Goal: Task Accomplishment & Management: Complete application form

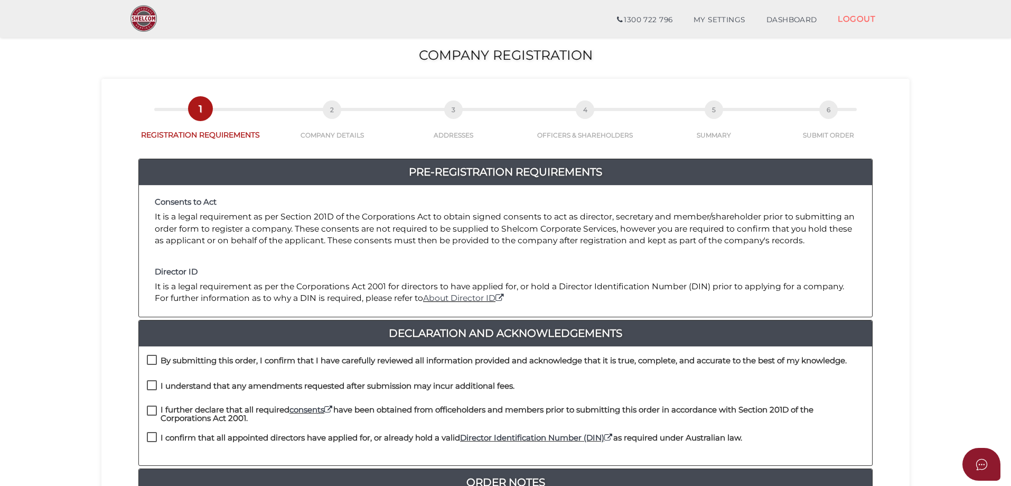
scroll to position [211, 0]
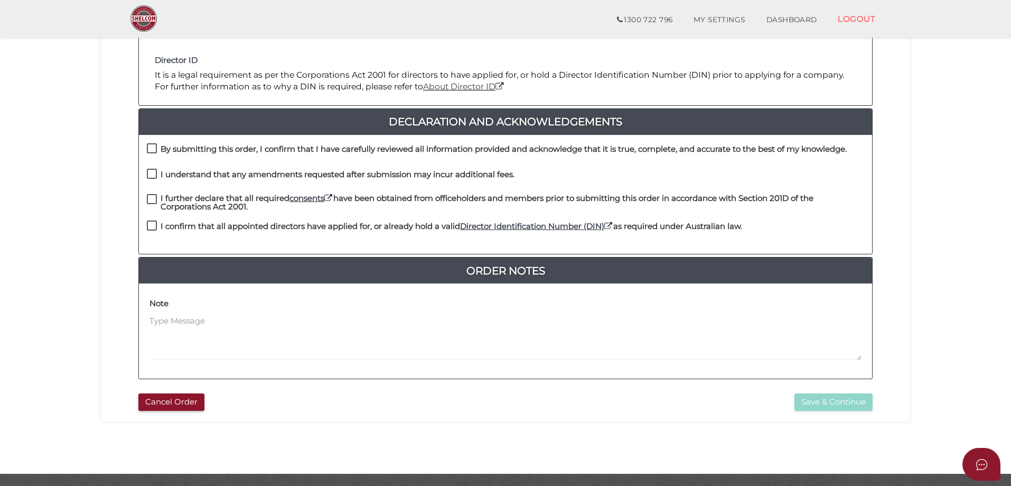
click at [151, 145] on label "By submitting this order, I confirm that I have carefully reviewed all informat…" at bounding box center [497, 151] width 700 height 13
checkbox input "true"
click at [155, 173] on label "I understand that any amendments requested after submission may incur additiona…" at bounding box center [331, 176] width 368 height 13
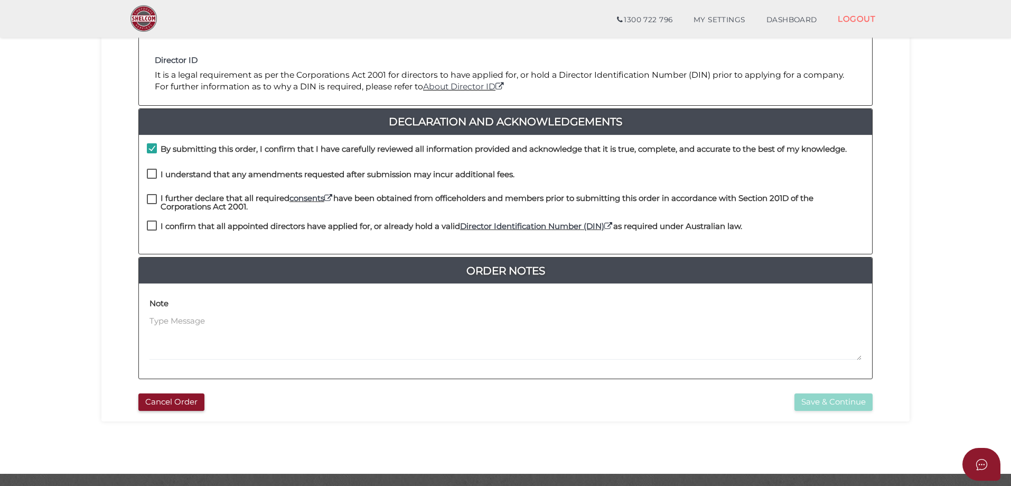
checkbox input "true"
click at [151, 201] on label "I further declare that all required consents have been obtained from officehold…" at bounding box center [506, 200] width 718 height 13
checkbox input "true"
click at [149, 227] on label "I confirm that all appointed directors have applied for, or already hold a vali…" at bounding box center [444, 228] width 595 height 13
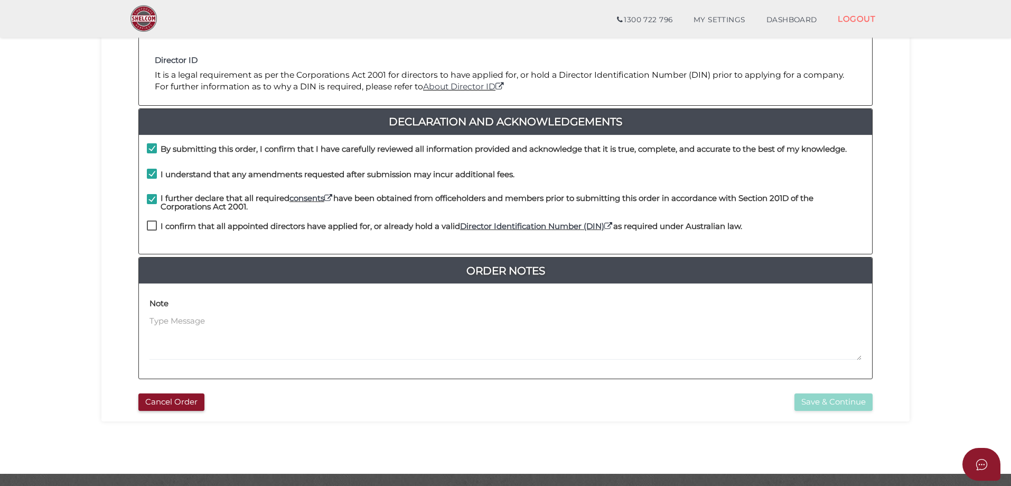
checkbox input "true"
click at [820, 402] on button "Save & Continue" at bounding box center [834, 401] width 78 height 17
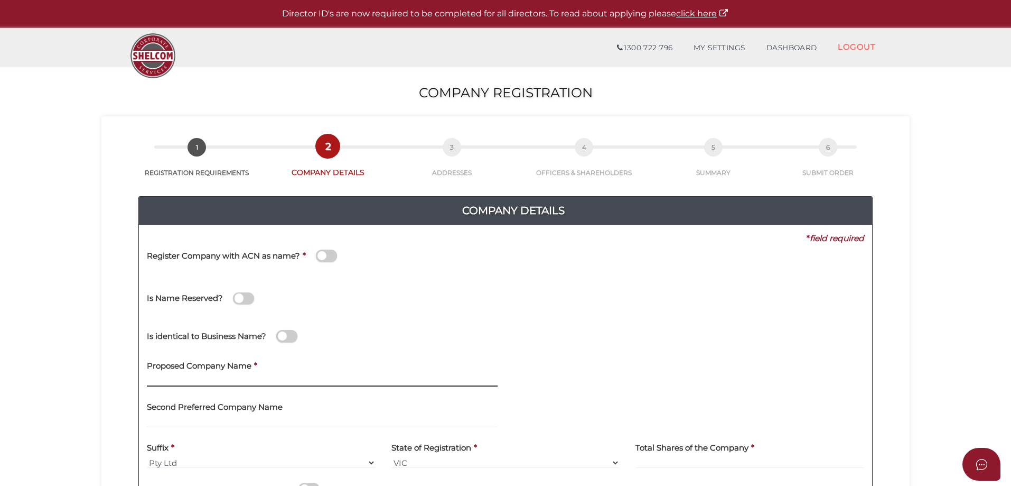
click at [203, 381] on input "text" at bounding box center [322, 381] width 351 height 12
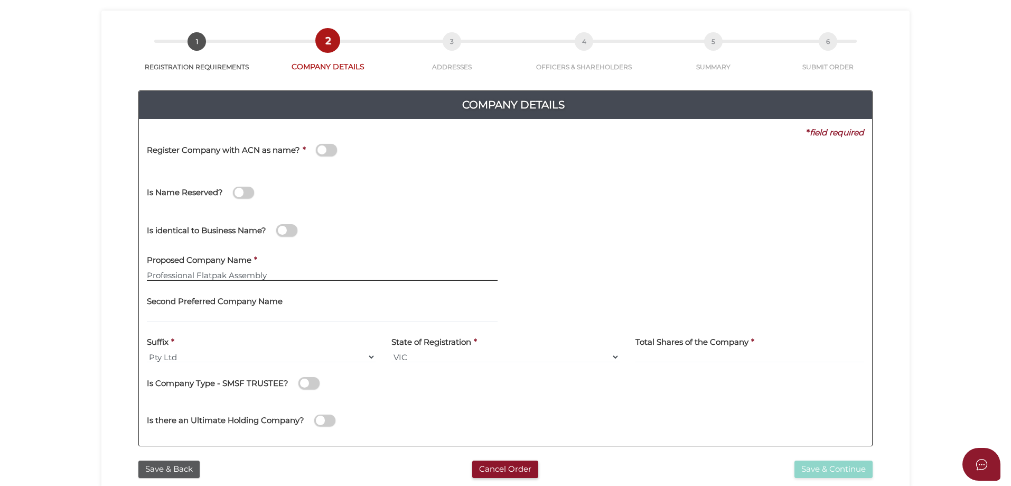
scroll to position [159, 0]
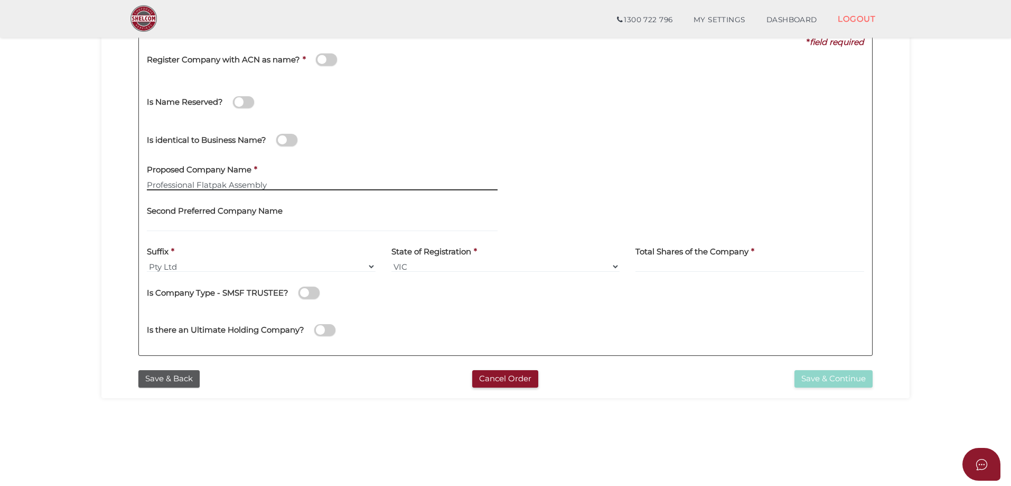
type input "Professional Flatpak Assembly"
click at [678, 264] on input at bounding box center [750, 266] width 229 height 12
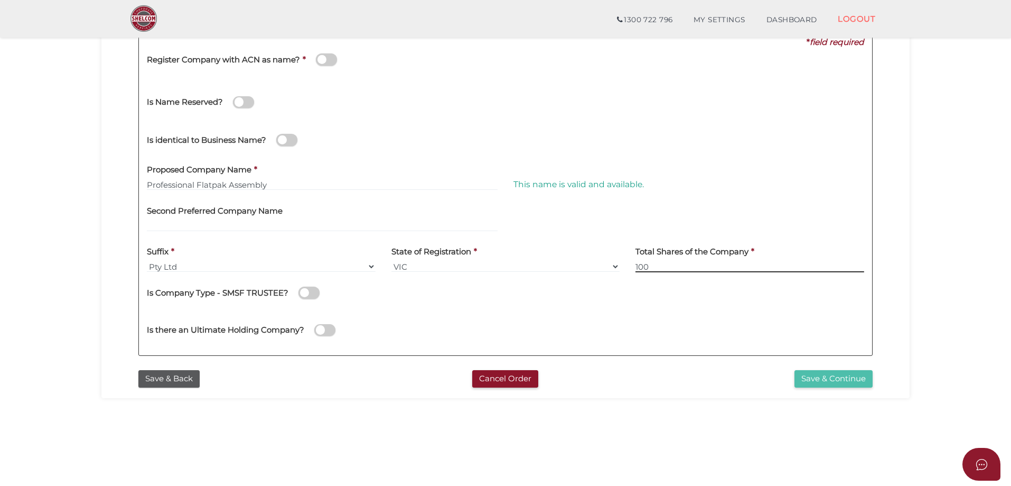
type input "100"
click at [822, 382] on button "Save & Continue" at bounding box center [834, 378] width 78 height 17
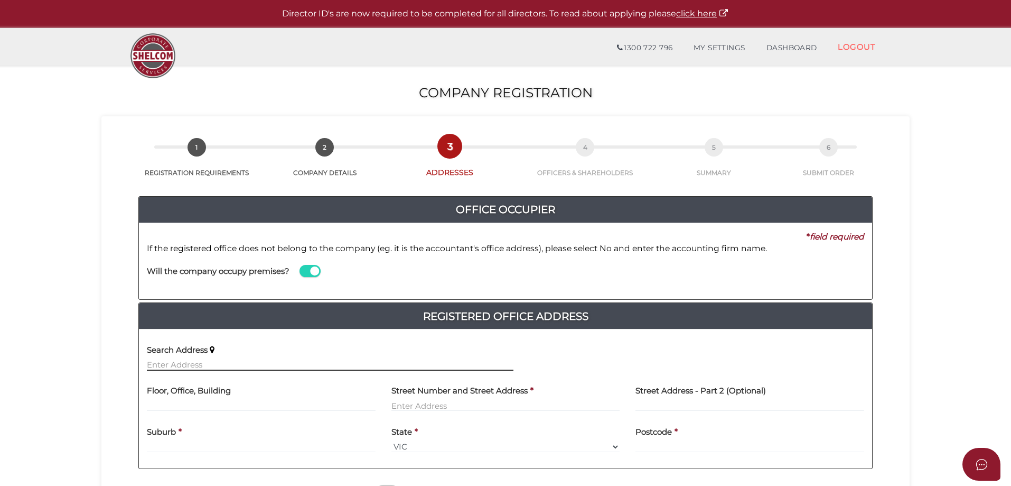
click at [176, 365] on input "text" at bounding box center [330, 365] width 367 height 12
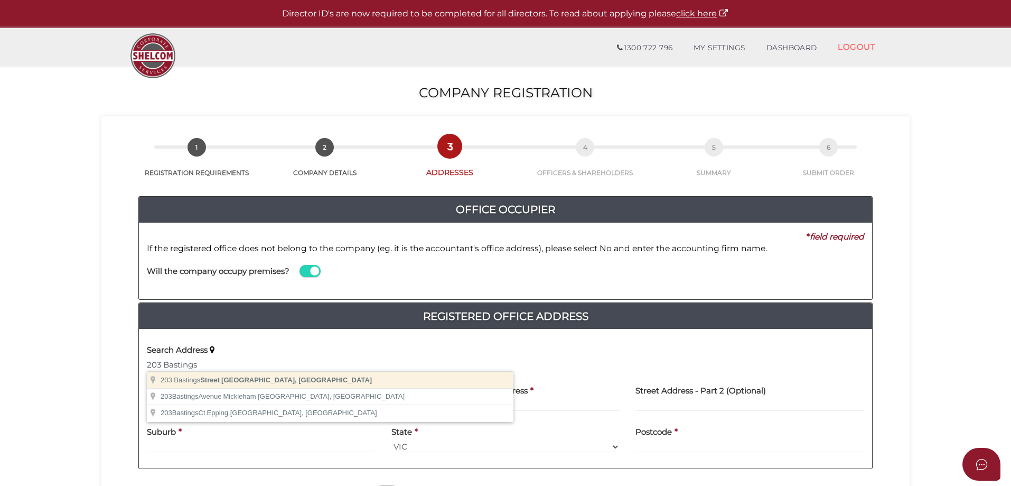
type input "[STREET_ADDRESS]"
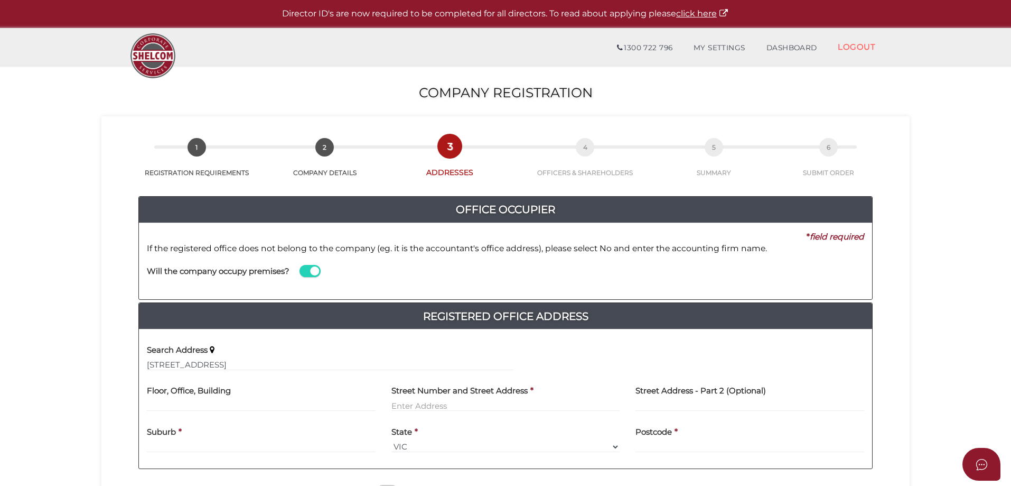
type input "[STREET_ADDRESS]"
type input "[GEOGRAPHIC_DATA]"
select select "VIC"
type input "3070"
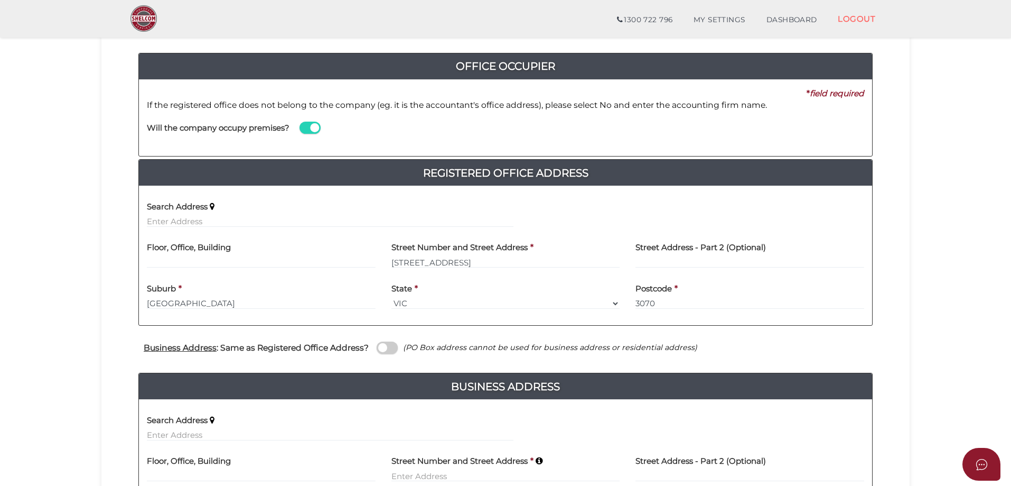
scroll to position [211, 0]
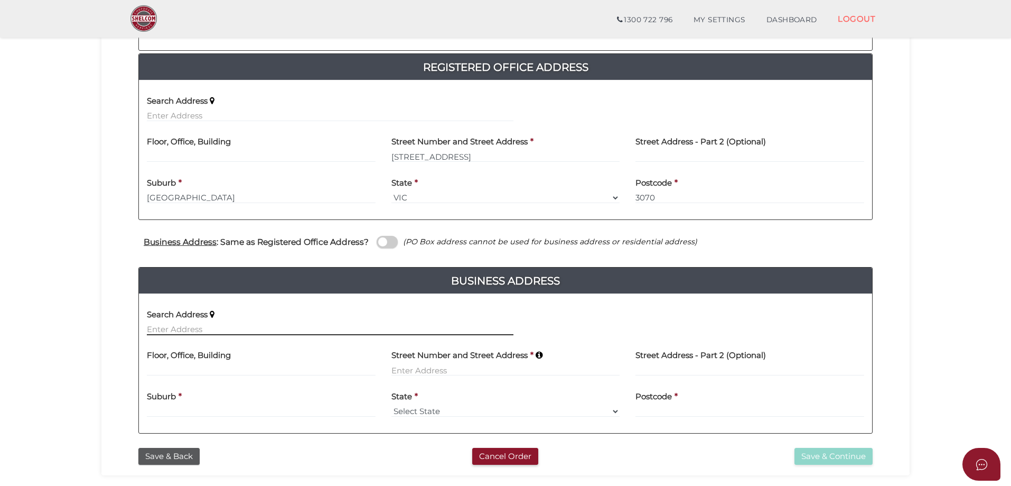
click at [176, 328] on input "text" at bounding box center [330, 329] width 367 height 12
click at [394, 244] on span at bounding box center [387, 242] width 21 height 12
click at [0, 0] on input "checkbox" at bounding box center [0, 0] width 0 height 0
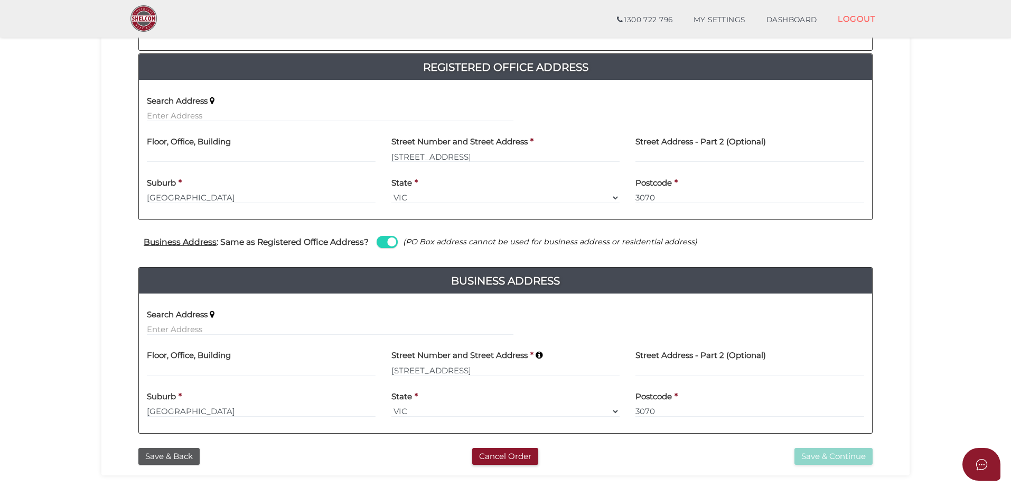
scroll to position [110, 0]
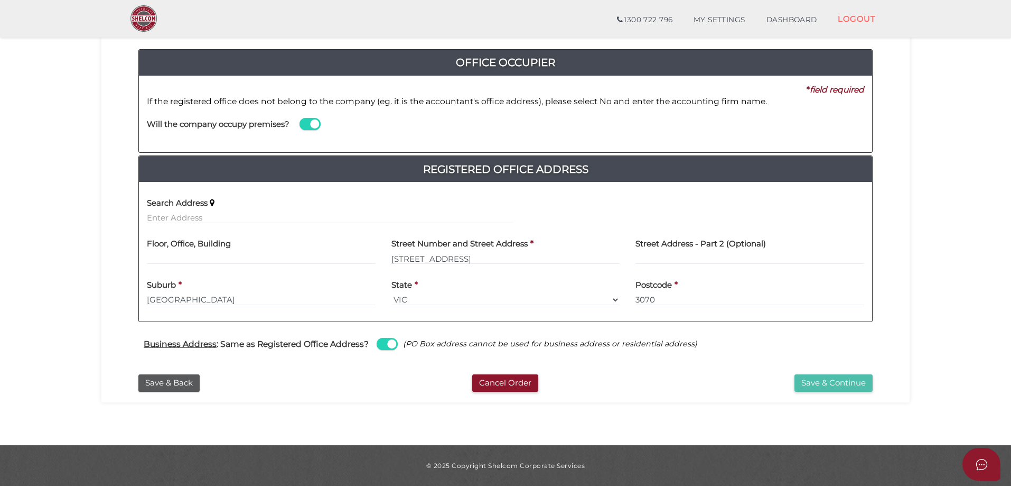
click at [826, 383] on button "Save & Continue" at bounding box center [834, 382] width 78 height 17
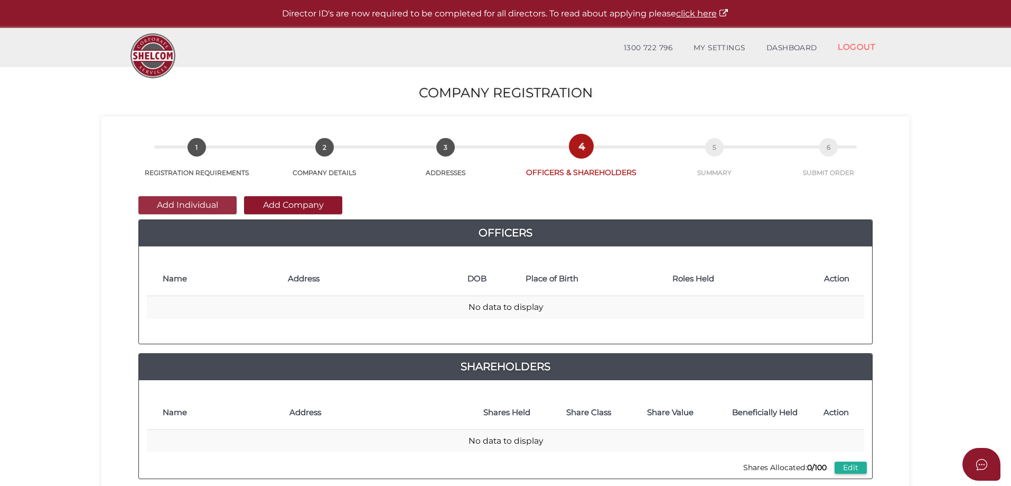
click at [208, 206] on button "Add Individual" at bounding box center [187, 205] width 98 height 18
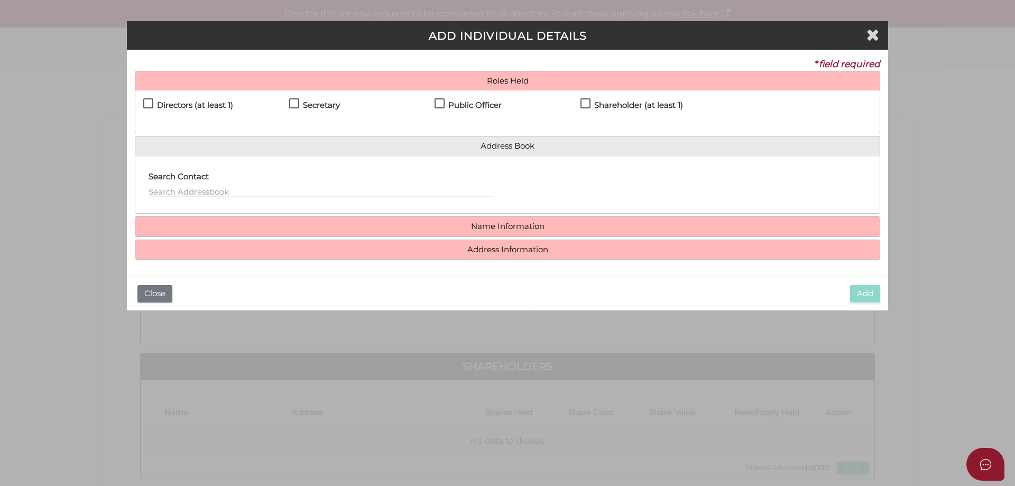
click at [152, 103] on label "Directors (at least 1)" at bounding box center [188, 107] width 90 height 13
checkbox input "true"
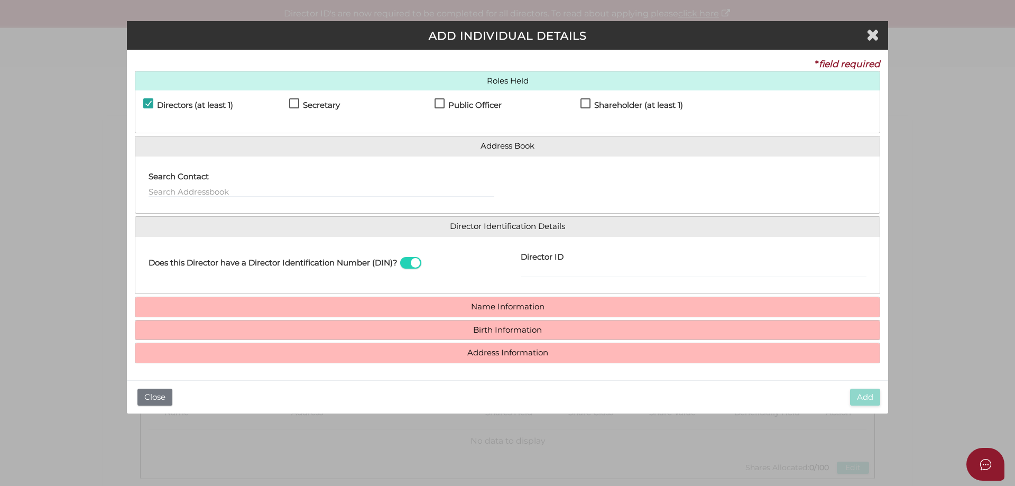
click at [296, 102] on label "Secretary" at bounding box center [314, 107] width 51 height 13
checkbox input "true"
click at [440, 102] on label "Public Officer" at bounding box center [467, 107] width 67 height 13
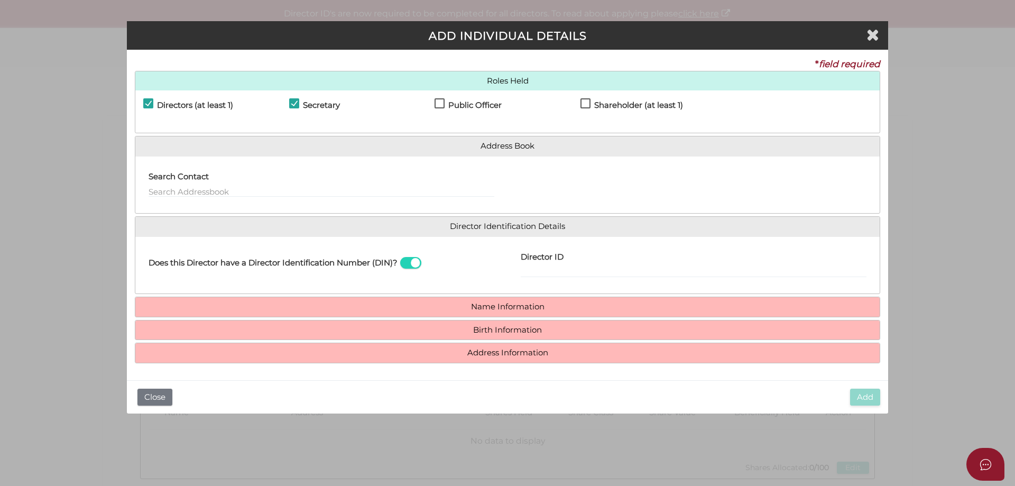
checkbox input "true"
click at [585, 101] on label "Shareholder (at least 1)" at bounding box center [631, 107] width 103 height 13
checkbox input "true"
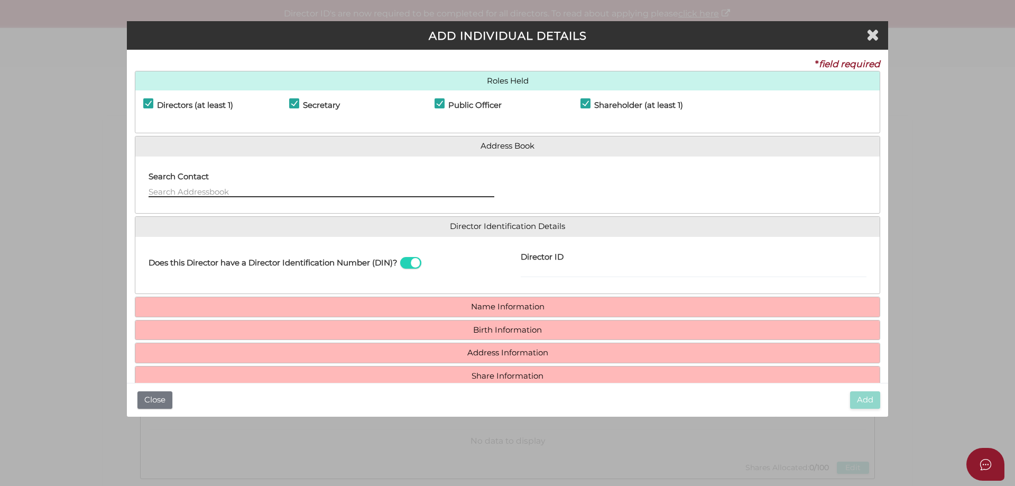
click at [197, 190] on input "text" at bounding box center [321, 191] width 346 height 12
click at [160, 190] on input "Geeoffrey" at bounding box center [321, 191] width 346 height 12
click at [184, 192] on input "Geoffrey" at bounding box center [321, 191] width 346 height 12
type input "Geoffrey Richard Purcell"
click at [536, 268] on input "Director ID" at bounding box center [693, 272] width 346 height 12
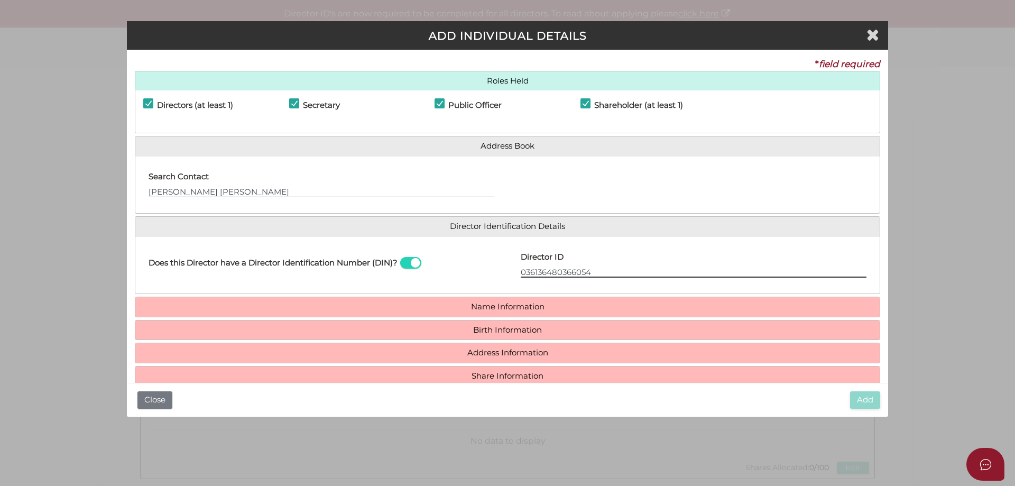
type input "036136480366054"
drag, startPoint x: 252, startPoint y: 188, endPoint x: 108, endPoint y: 200, distance: 144.2
click at [109, 200] on div "Pty Ltd ADD INDIVIDUAL DETAILS * field required Roles Held Directors (at least …" at bounding box center [507, 243] width 1015 height 486
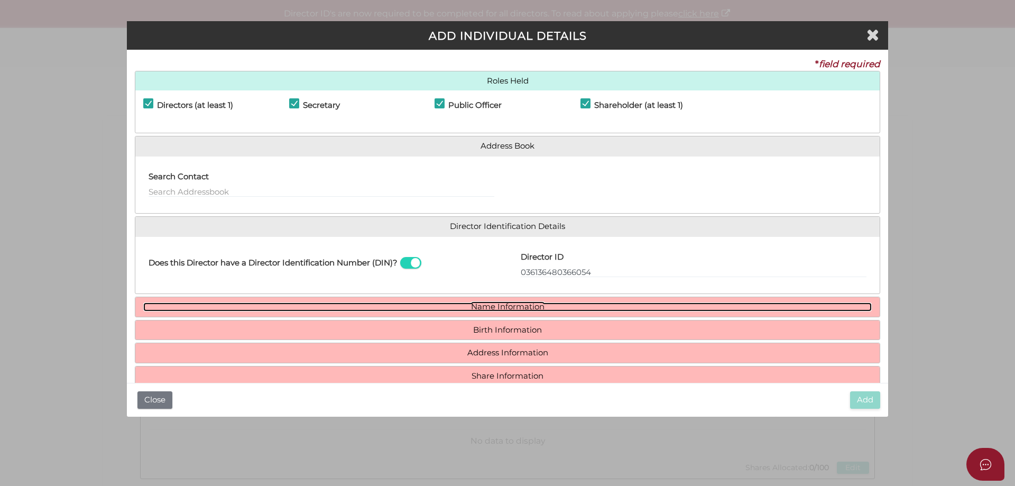
click at [508, 305] on link "Name Information" at bounding box center [507, 306] width 728 height 9
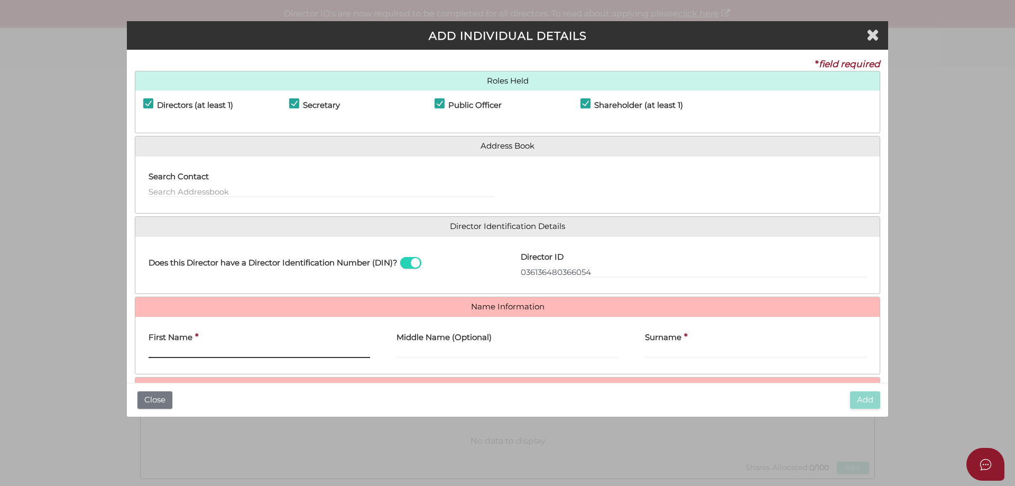
click at [221, 350] on input "First Name" at bounding box center [258, 352] width 221 height 12
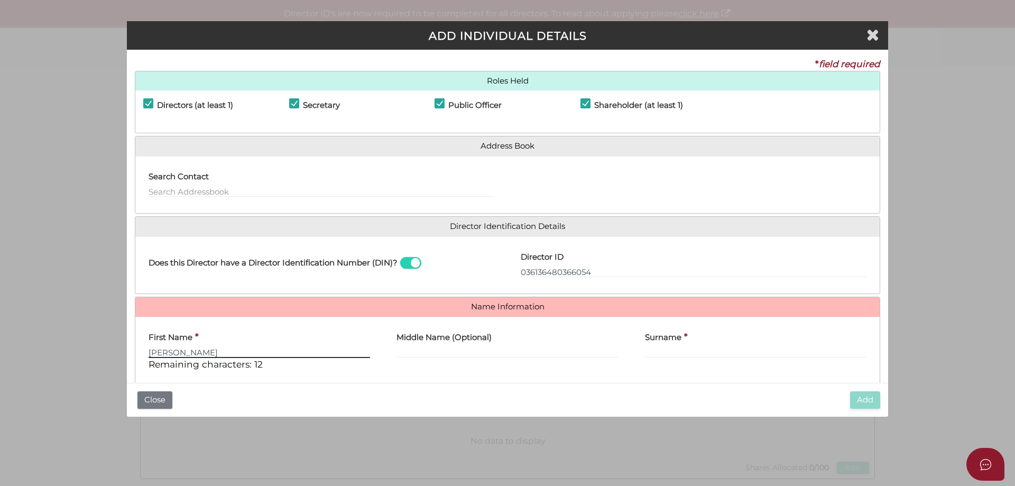
type input "Geoffery"
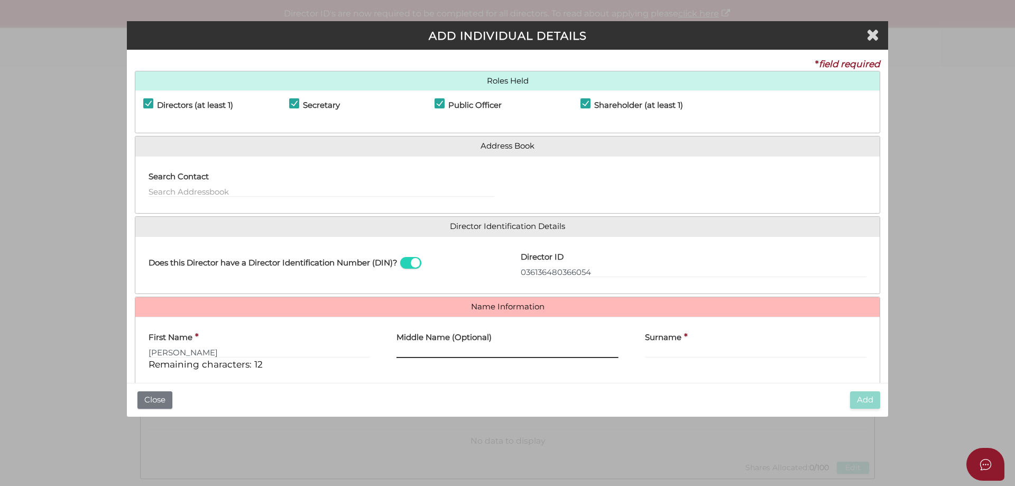
click at [440, 351] on input "Middle Name (Optional)" at bounding box center [506, 352] width 221 height 12
type input "Richard"
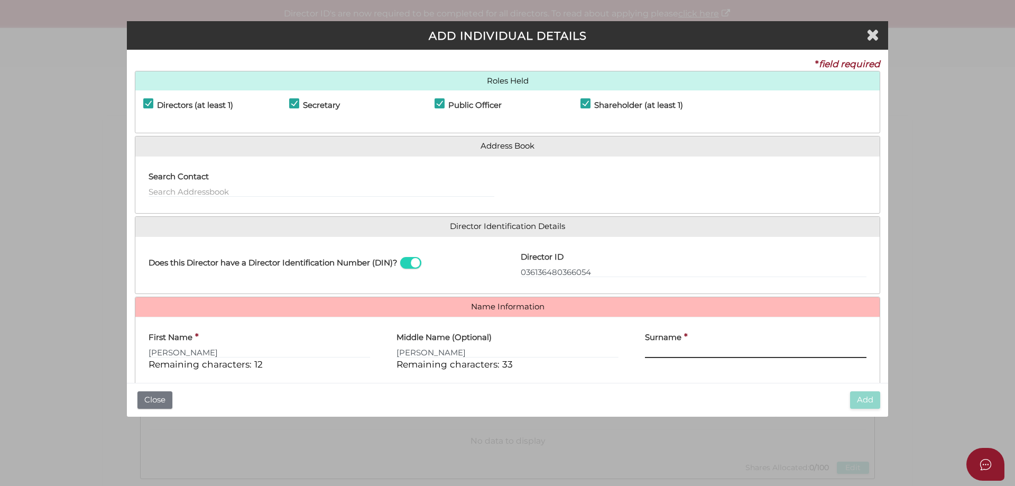
click at [650, 351] on input "Surname" at bounding box center [755, 352] width 221 height 12
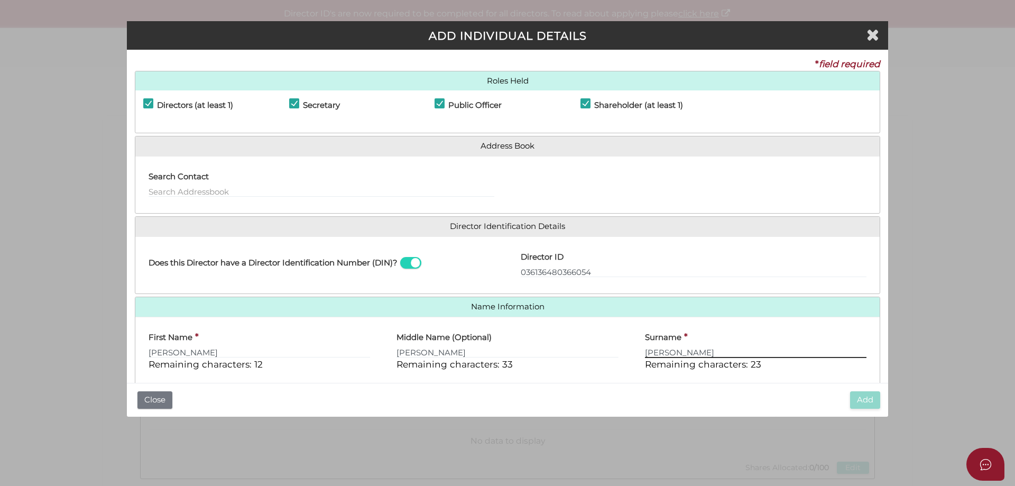
scroll to position [90, 0]
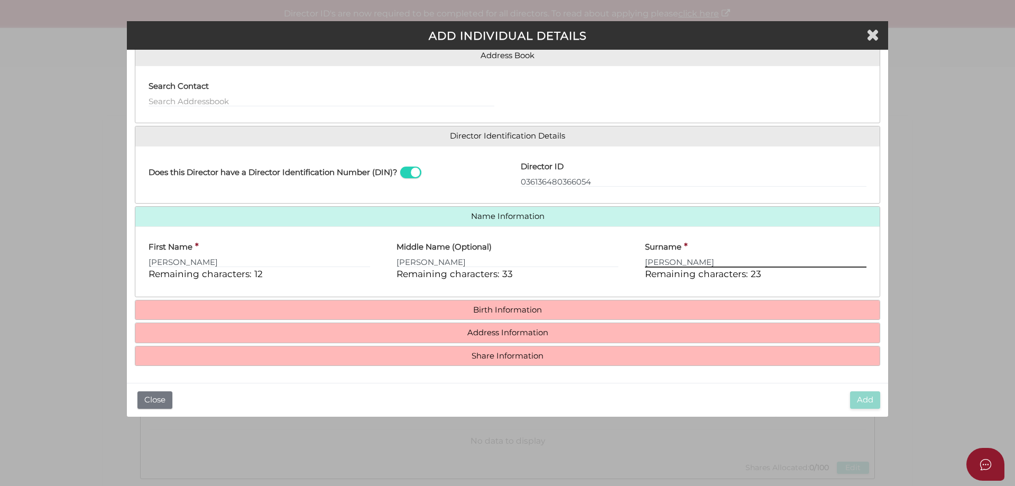
type input "Purcell"
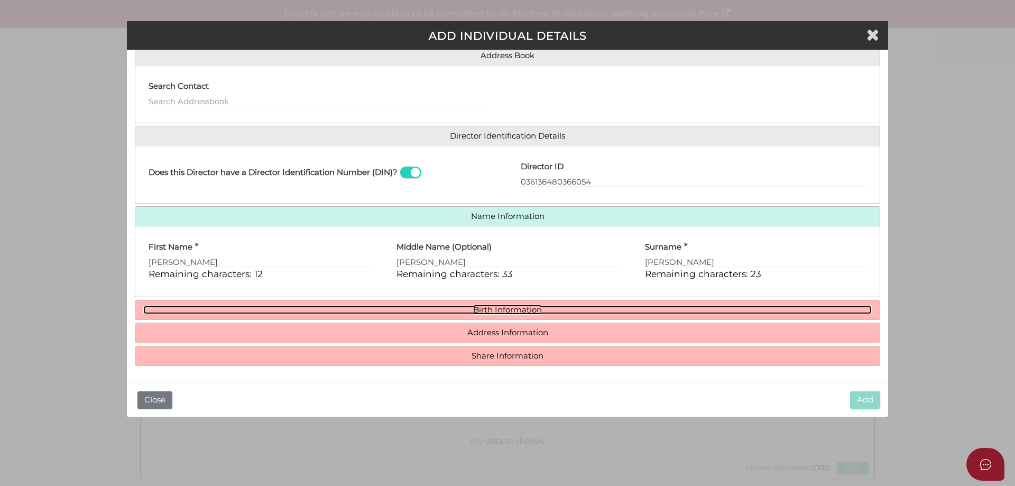
click at [506, 310] on link "Birth Information" at bounding box center [507, 309] width 728 height 9
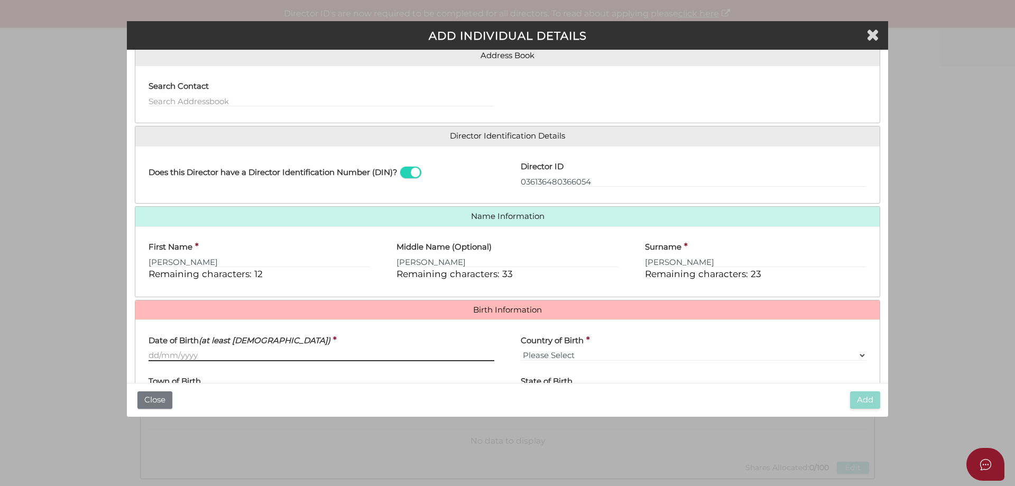
click at [176, 353] on input "Date of Birth (at least 18 years old)" at bounding box center [321, 355] width 346 height 12
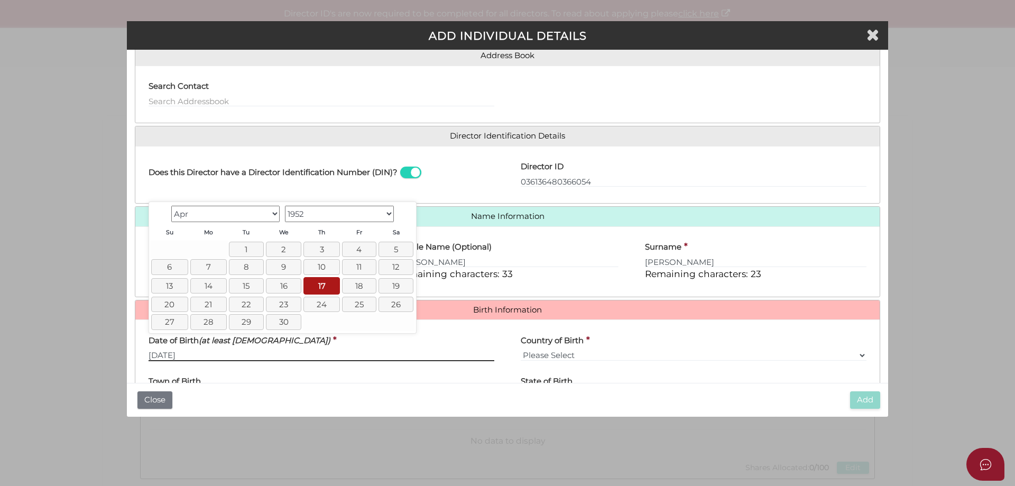
type input "[DATE]"
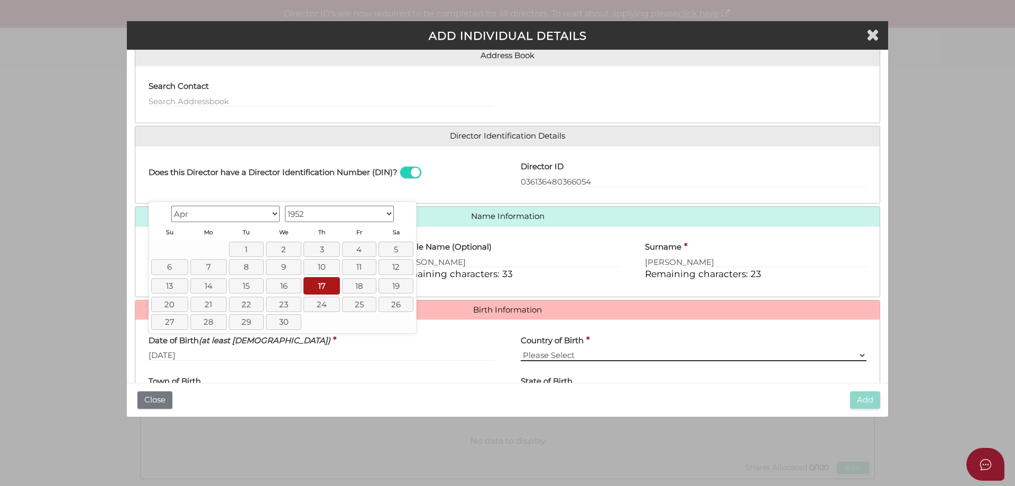
click at [563, 353] on select "Please Select v Australia Afghanistan Albania Algeria American Samoa Andorra An…" at bounding box center [693, 355] width 346 height 12
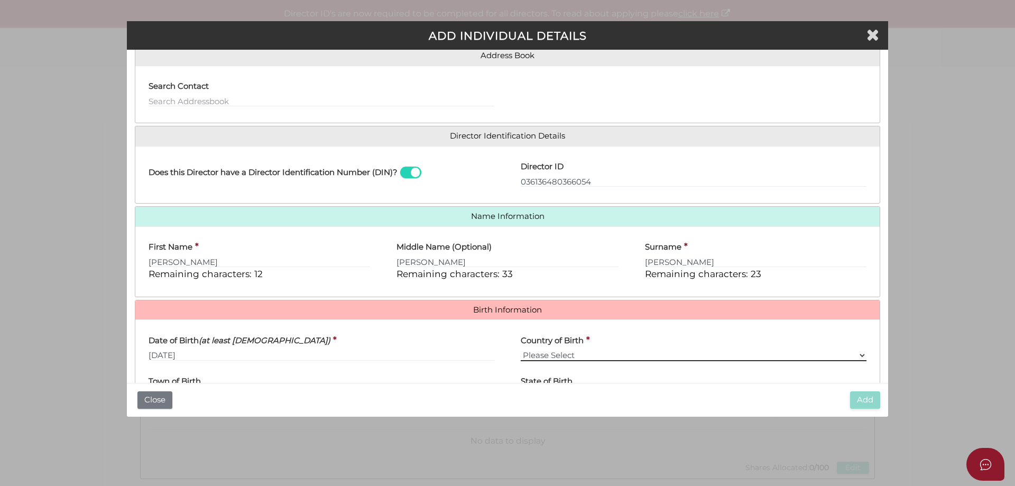
select select "[GEOGRAPHIC_DATA]"
click at [520, 349] on select "Please Select v Australia Afghanistan Albania Algeria American Samoa Andorra An…" at bounding box center [693, 355] width 346 height 12
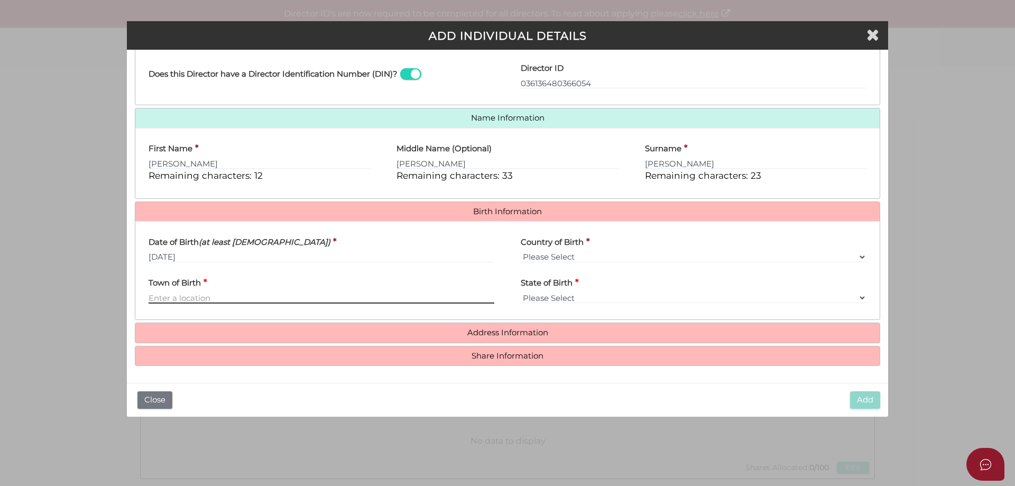
click at [192, 298] on input "Town of Birth" at bounding box center [321, 298] width 346 height 12
type input "Melbourne"
select select "VIC"
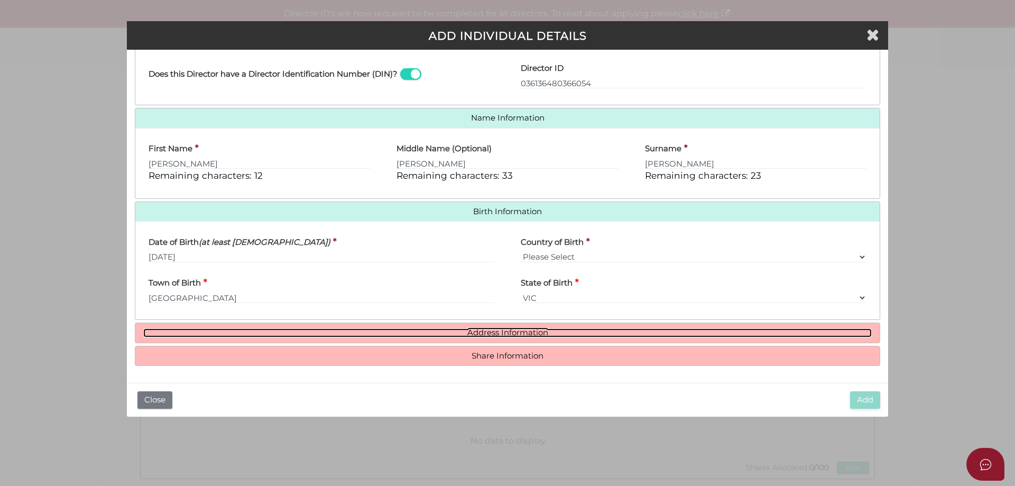
click at [477, 332] on link "Address Information" at bounding box center [507, 332] width 728 height 9
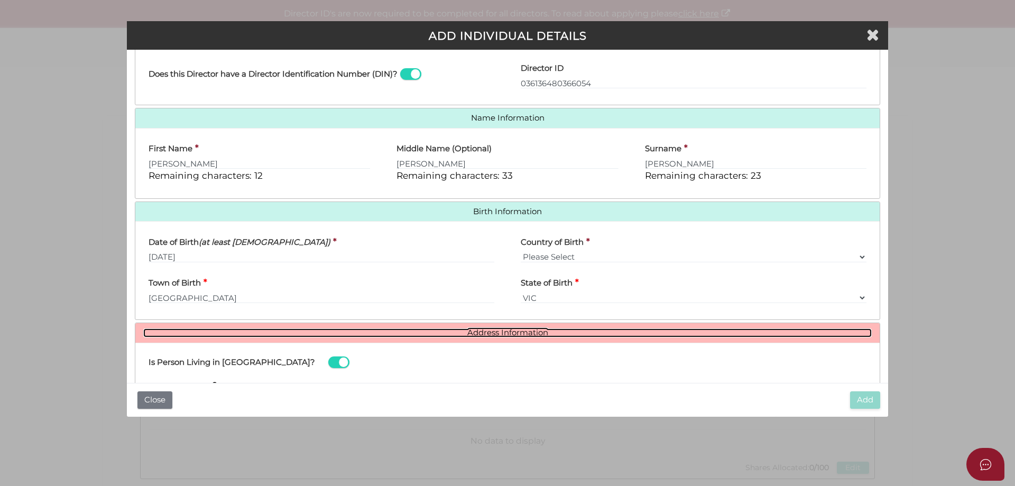
scroll to position [294, 0]
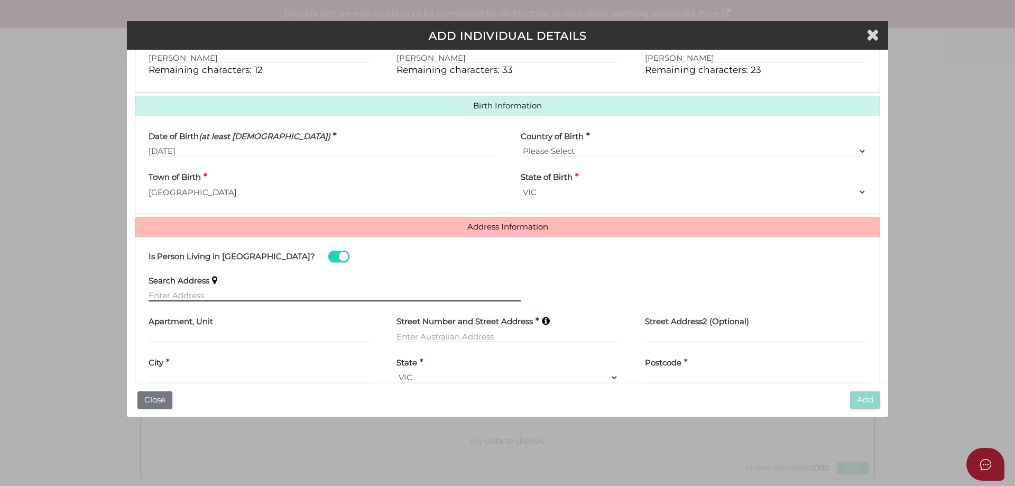
click at [197, 290] on input "text" at bounding box center [334, 296] width 372 height 12
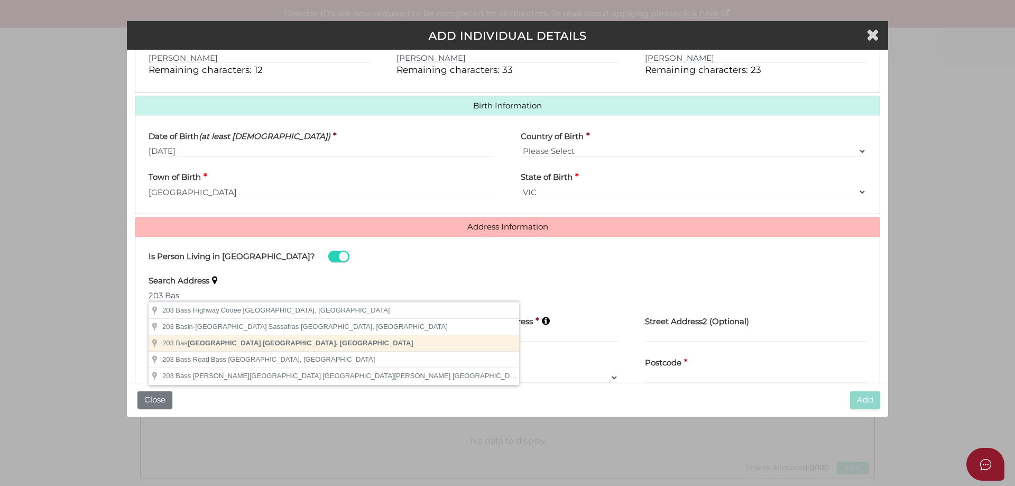
type input "203 Bastings Street, Northcote VIC, Australia"
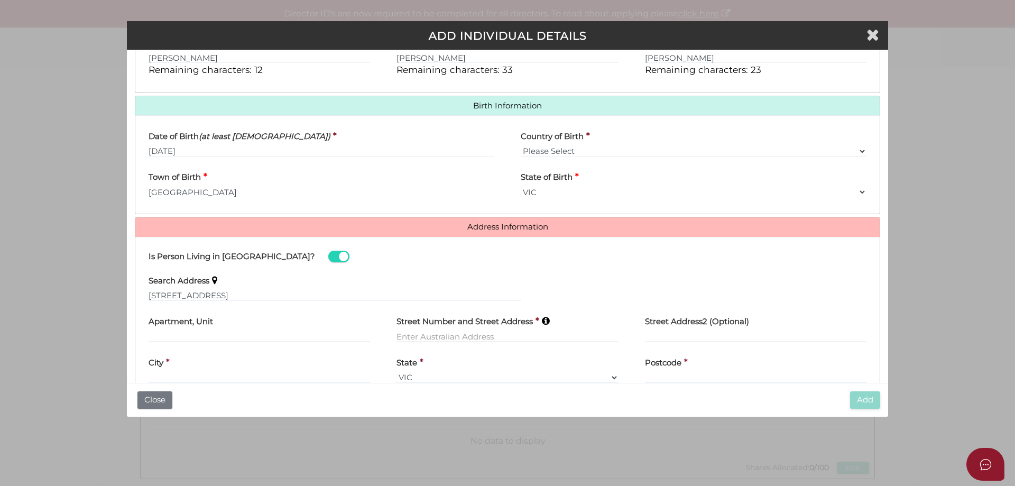
type input "203 Bastings Street"
type input "Northcote"
select select "VIC"
type input "3070"
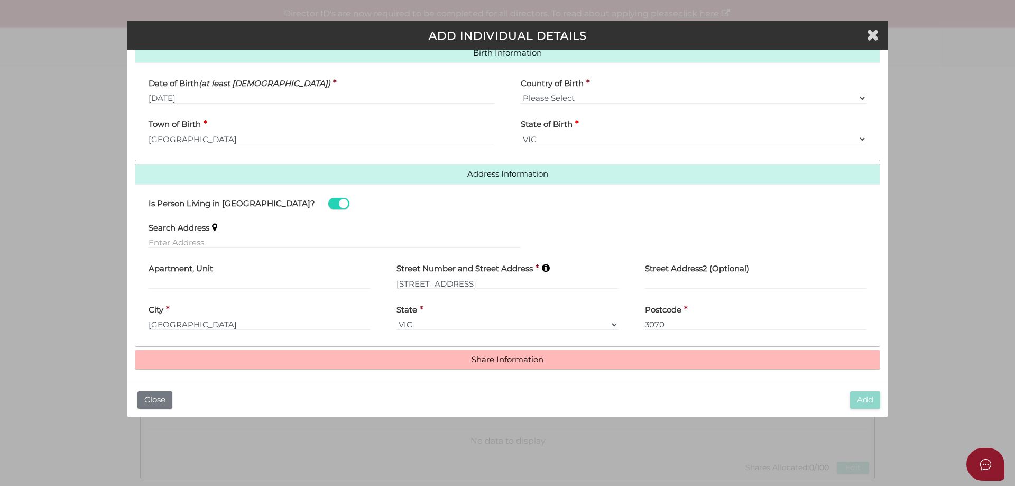
scroll to position [351, 0]
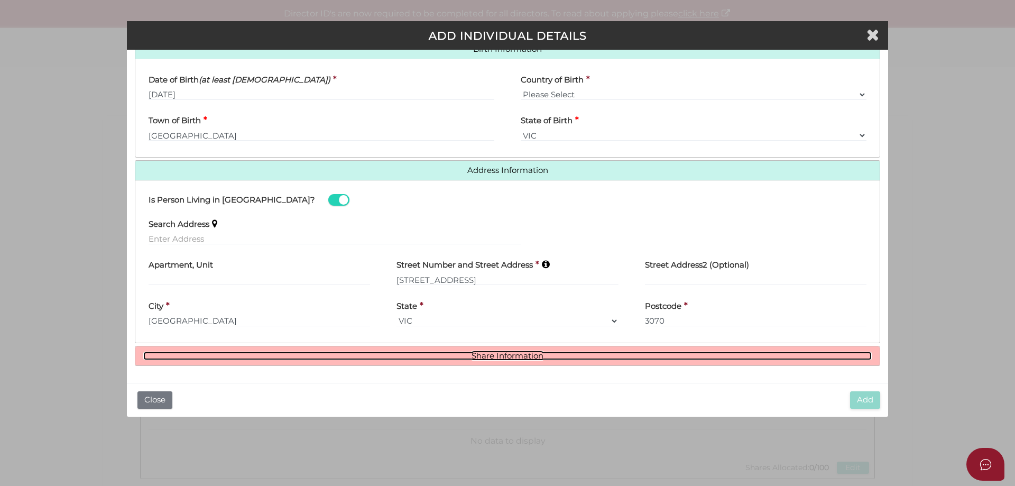
click at [493, 357] on link "Share Information" at bounding box center [507, 355] width 728 height 9
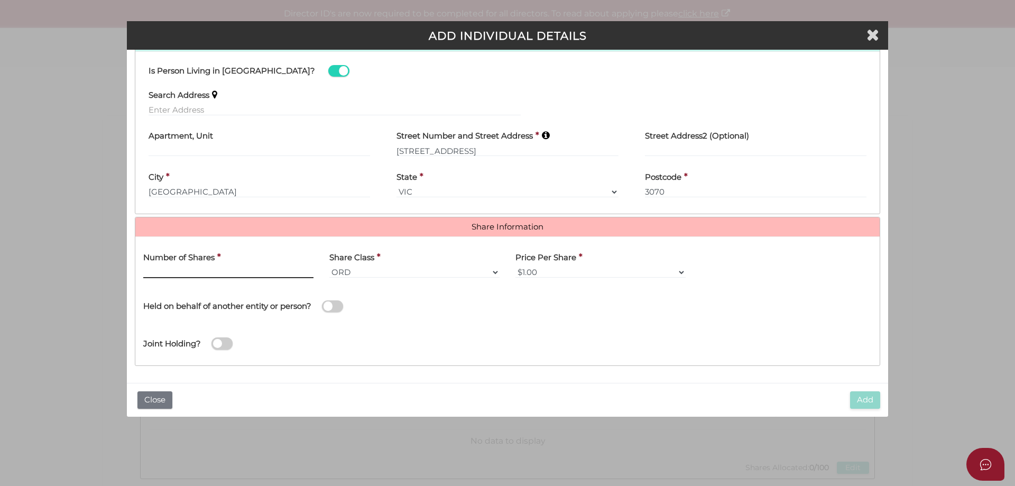
click at [198, 269] on input "text" at bounding box center [228, 272] width 170 height 12
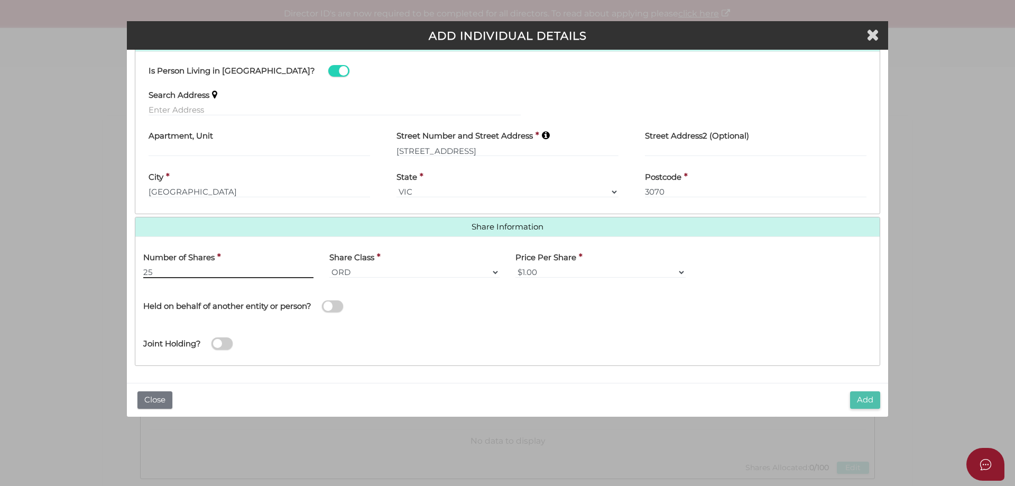
type input "25"
click at [864, 399] on button "Add" at bounding box center [865, 399] width 30 height 17
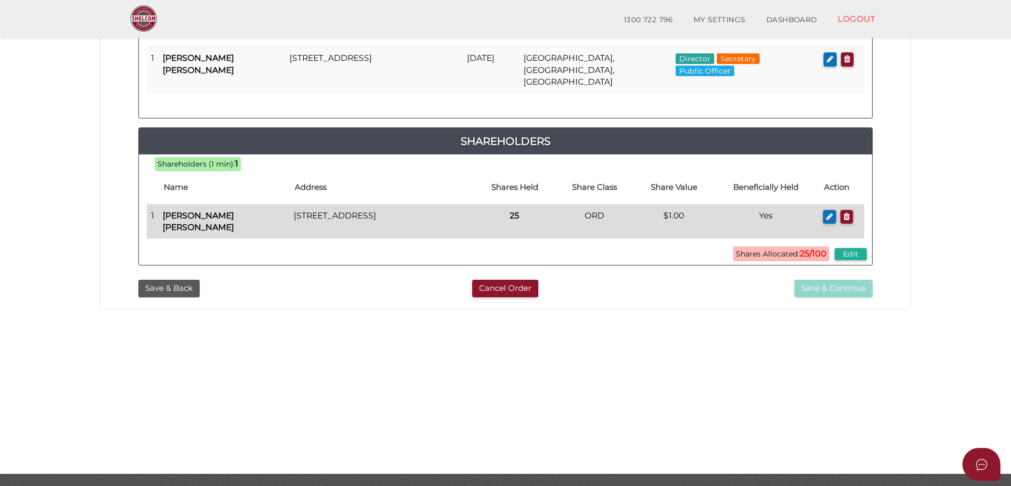
scroll to position [53, 0]
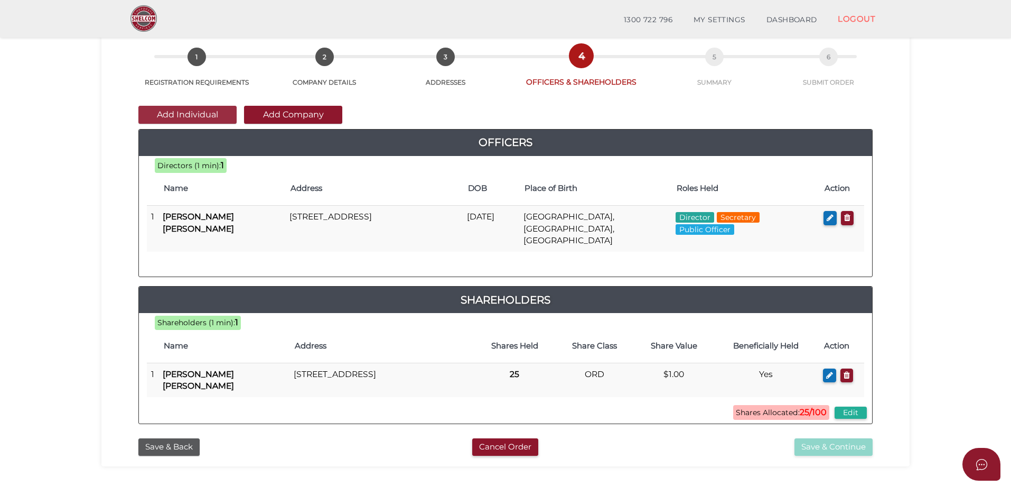
click at [191, 115] on button "Add Individual" at bounding box center [187, 115] width 98 height 18
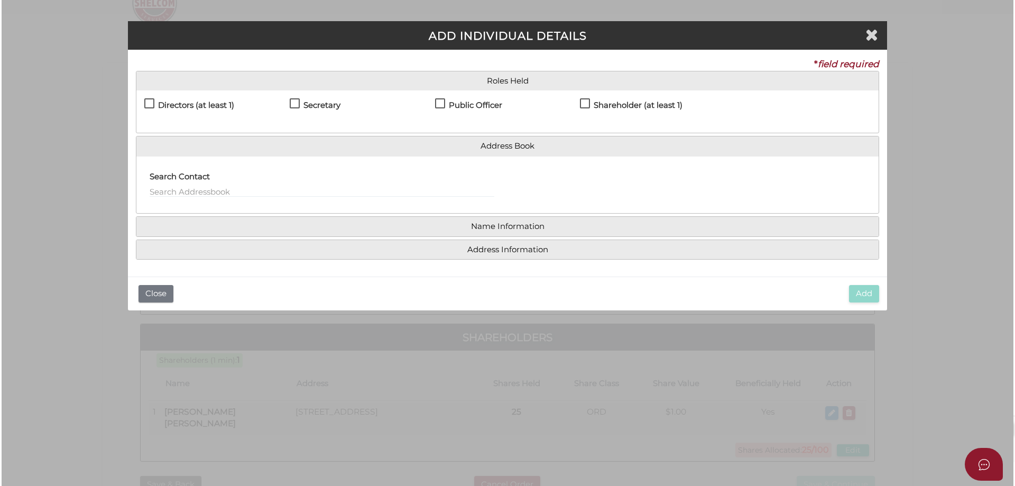
scroll to position [0, 0]
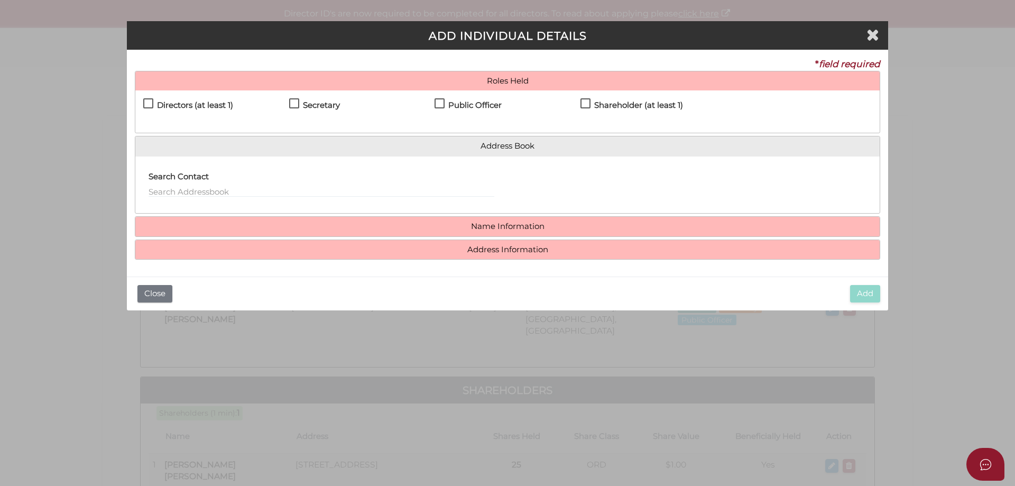
click at [583, 105] on label "Shareholder (at least 1)" at bounding box center [631, 107] width 103 height 13
checkbox input "true"
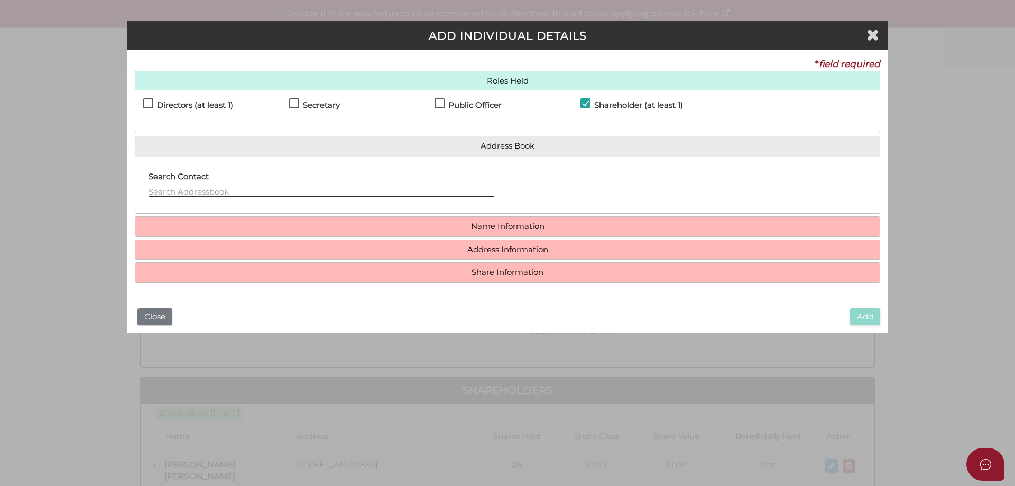
click at [178, 191] on input "text" at bounding box center [321, 191] width 346 height 12
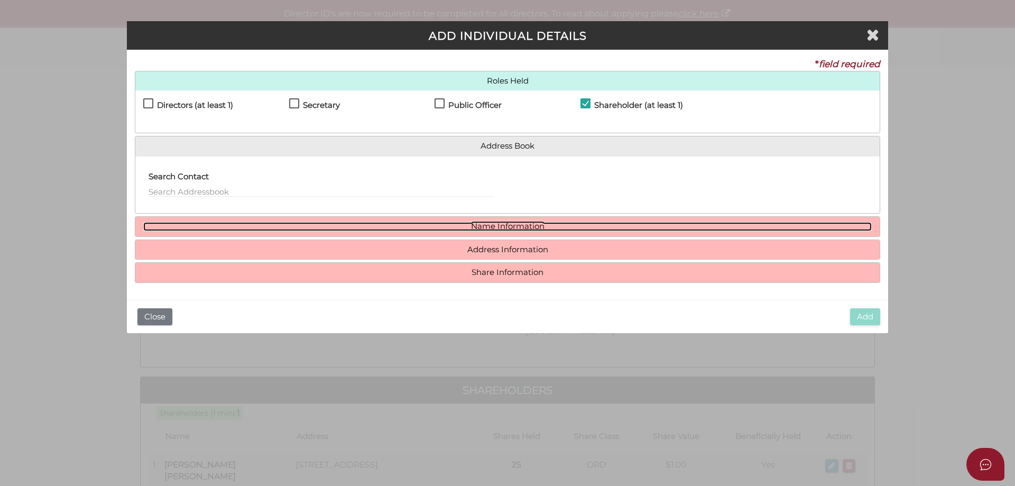
click at [504, 225] on link "Name Information" at bounding box center [507, 226] width 728 height 9
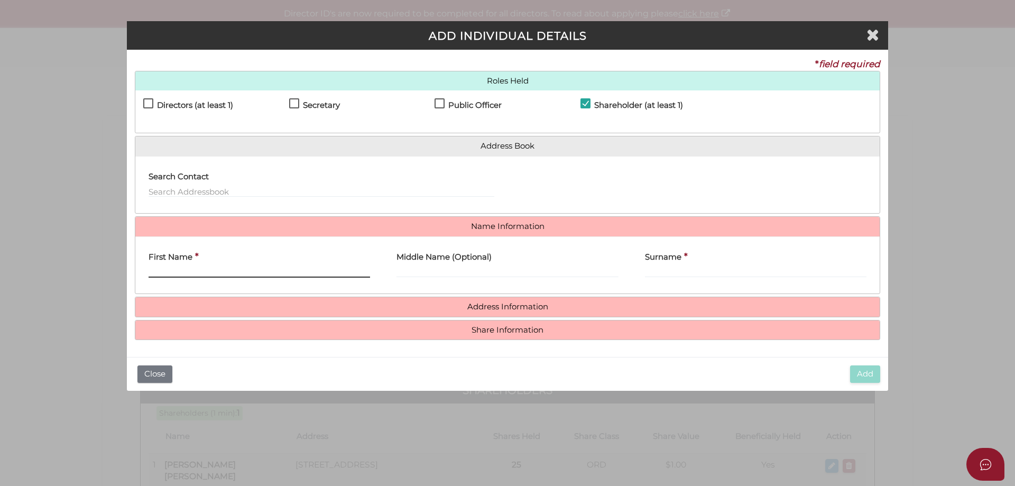
click at [218, 266] on input "First Name" at bounding box center [258, 272] width 221 height 12
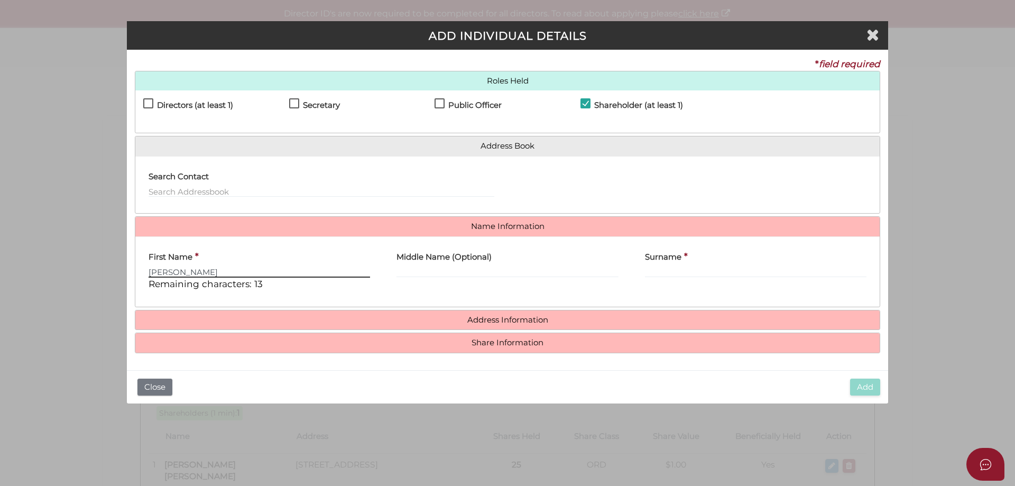
type input "Deborah"
click at [431, 265] on label "Middle Name (Optional)" at bounding box center [443, 256] width 95 height 22
click at [431, 266] on input "Middle Name (Optional)" at bounding box center [506, 272] width 221 height 12
type input "[PERSON_NAME]"
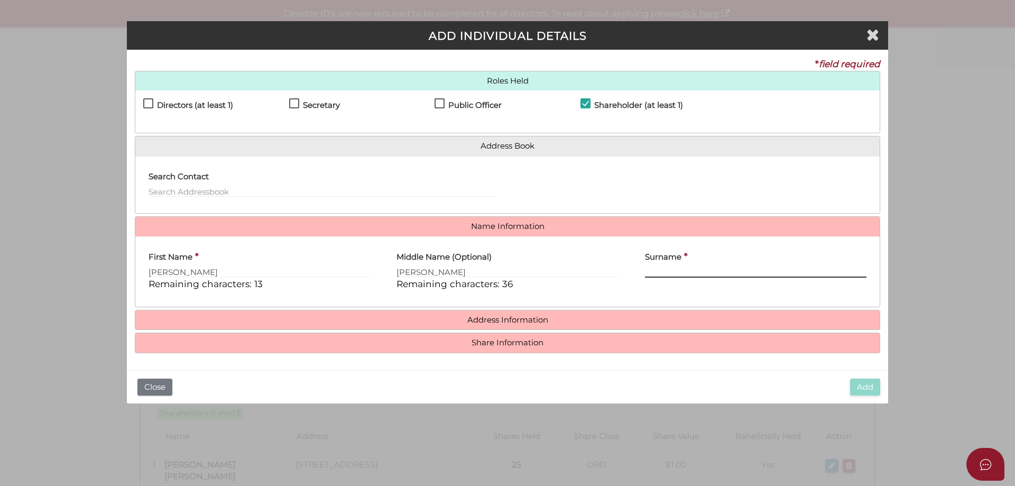
click at [669, 271] on input "Surname" at bounding box center [755, 272] width 221 height 12
type input "d"
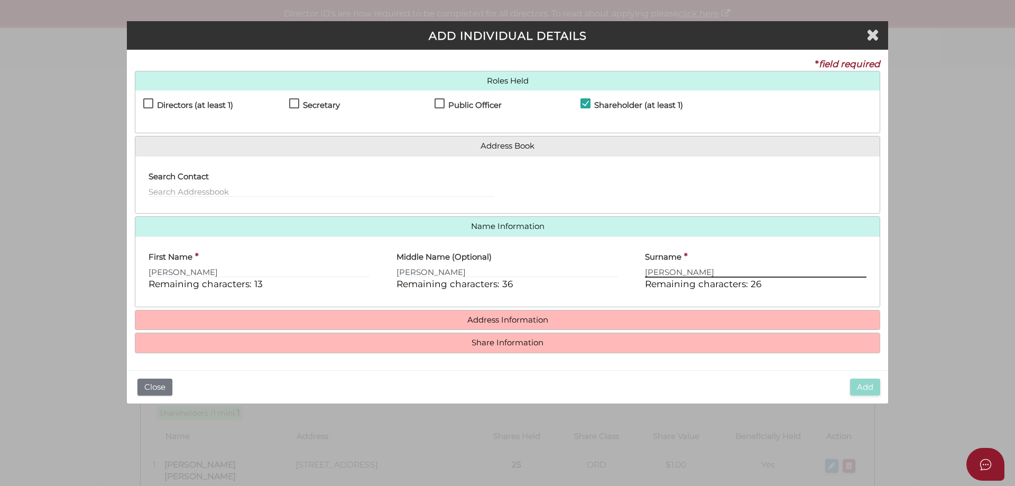
type input "[PERSON_NAME]"
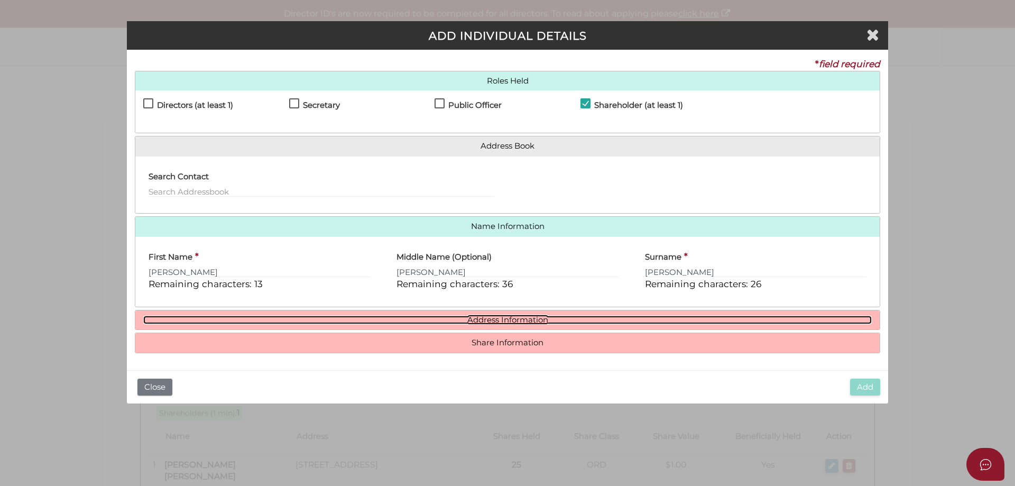
click at [508, 318] on link "Address Information" at bounding box center [507, 319] width 728 height 9
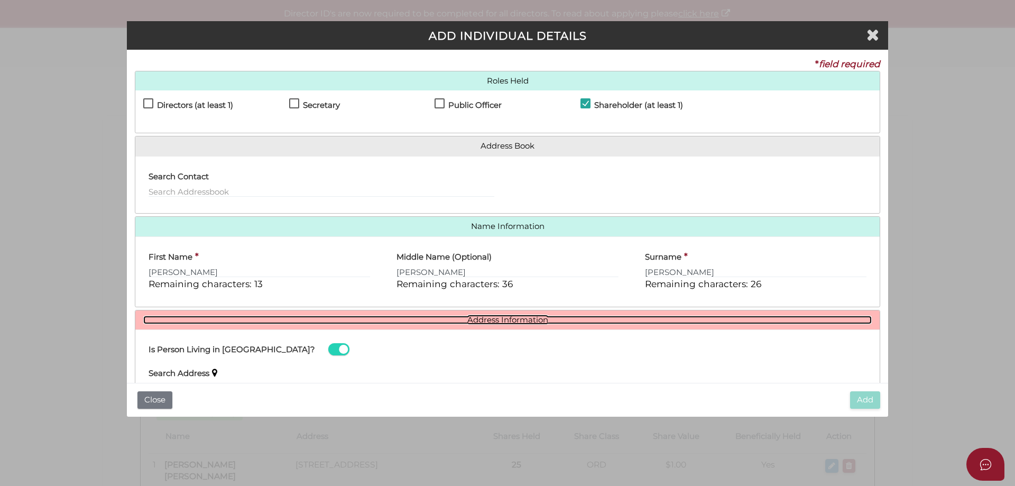
scroll to position [106, 0]
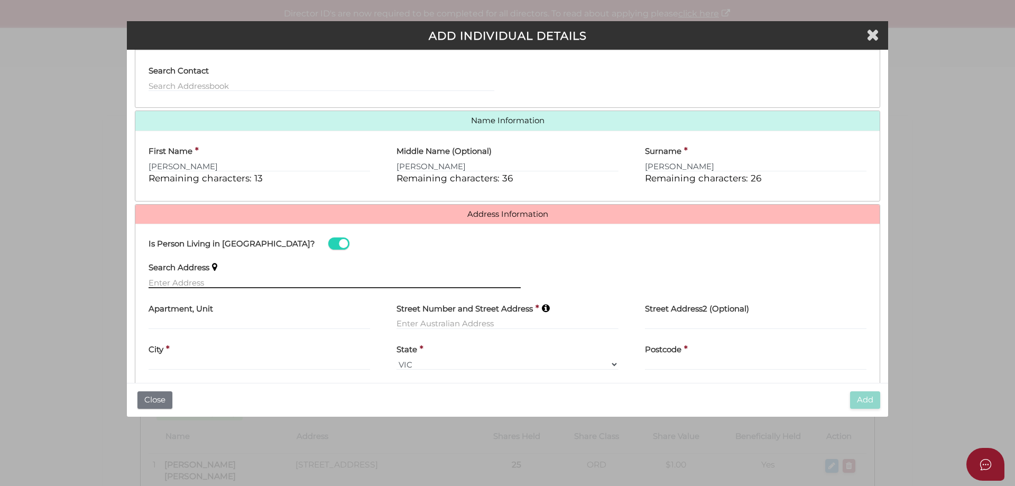
click at [187, 279] on input "text" at bounding box center [334, 282] width 372 height 12
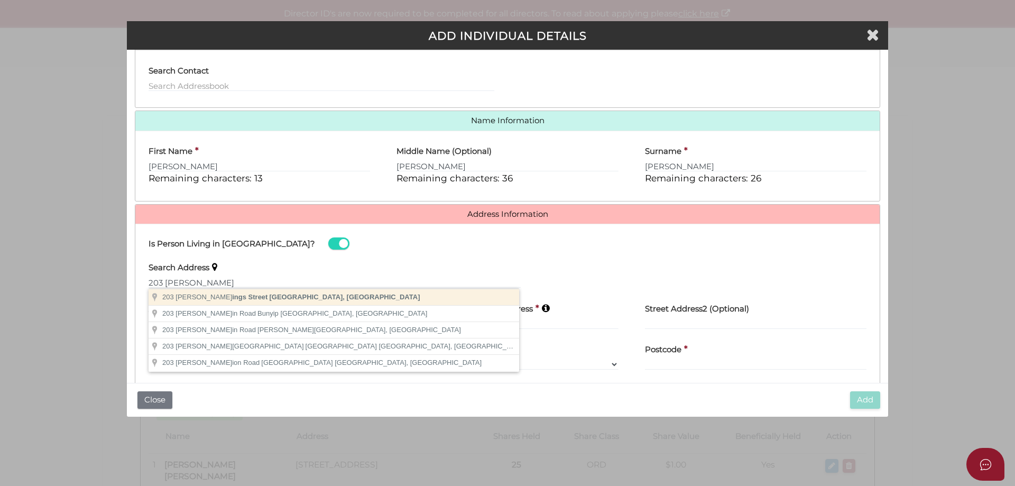
type input "[STREET_ADDRESS]"
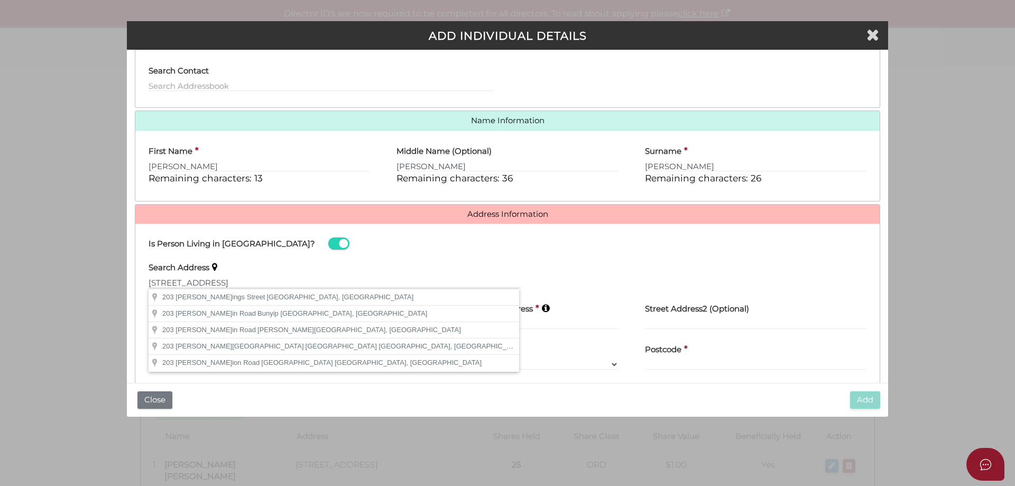
type input "[STREET_ADDRESS]"
type input "[GEOGRAPHIC_DATA]"
select select "VIC"
type input "3070"
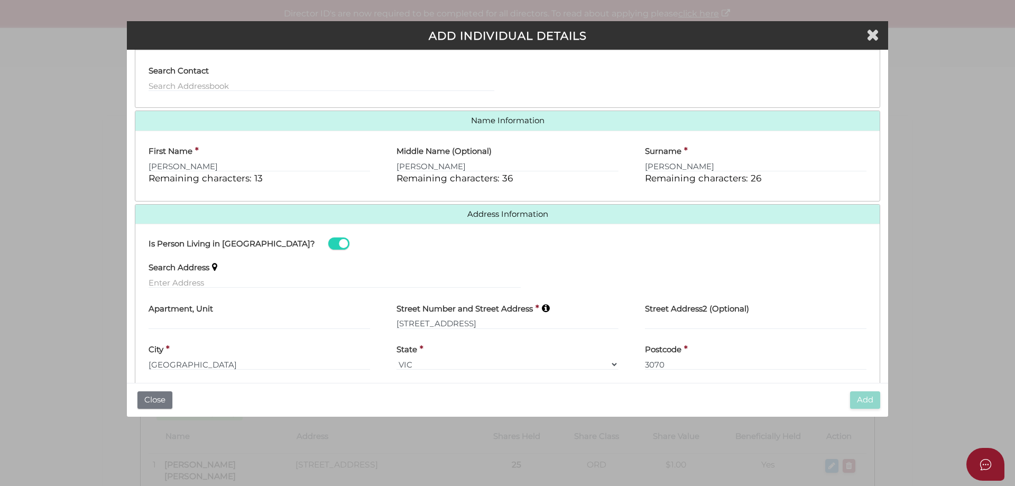
scroll to position [150, 0]
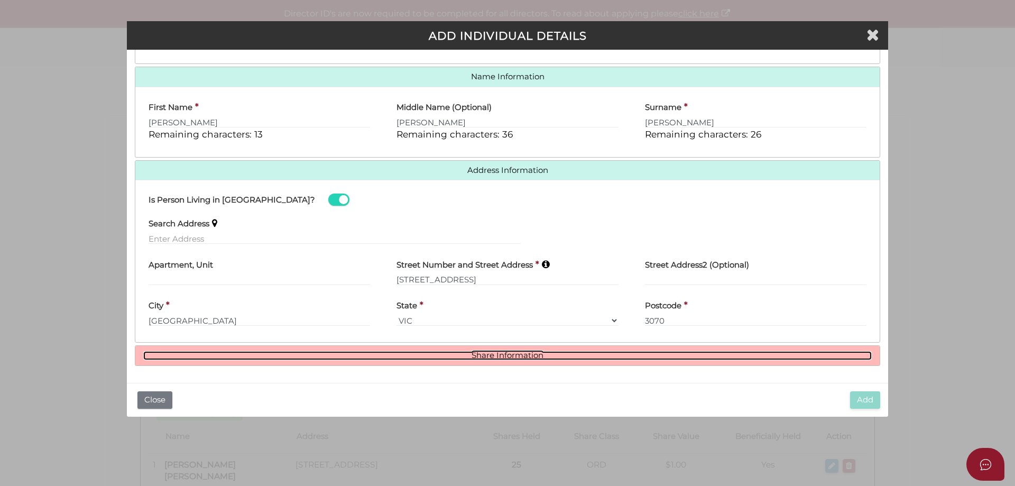
click at [500, 355] on link "Share Information" at bounding box center [507, 355] width 728 height 9
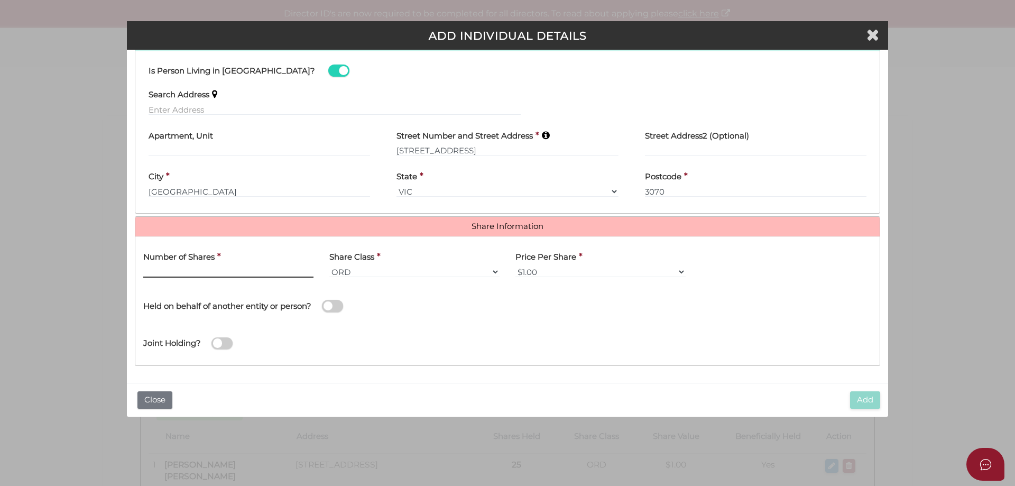
click at [246, 275] on input "text" at bounding box center [228, 272] width 170 height 12
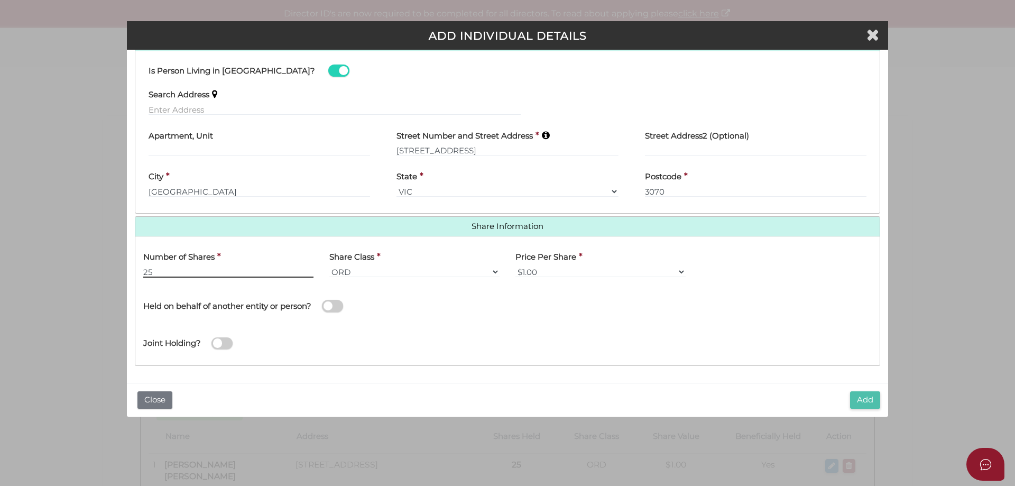
type input "25"
click at [863, 395] on button "Add" at bounding box center [865, 399] width 30 height 17
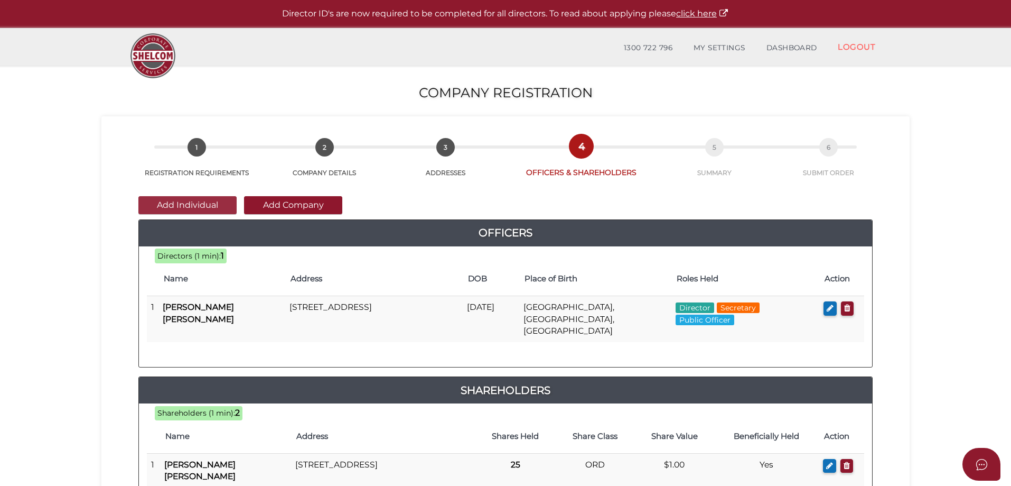
click at [211, 203] on button "Add Individual" at bounding box center [187, 205] width 98 height 18
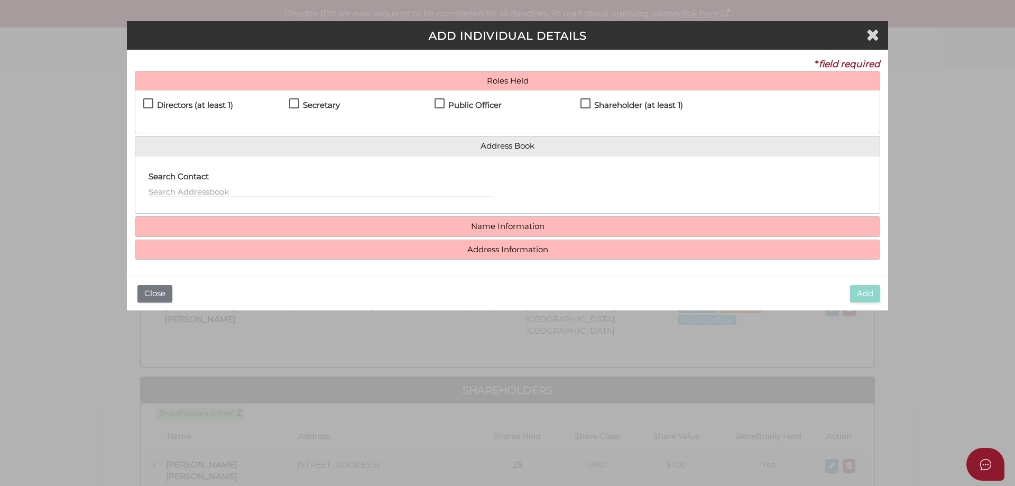
click at [585, 101] on label "Shareholder (at least 1)" at bounding box center [631, 107] width 103 height 13
checkbox input "true"
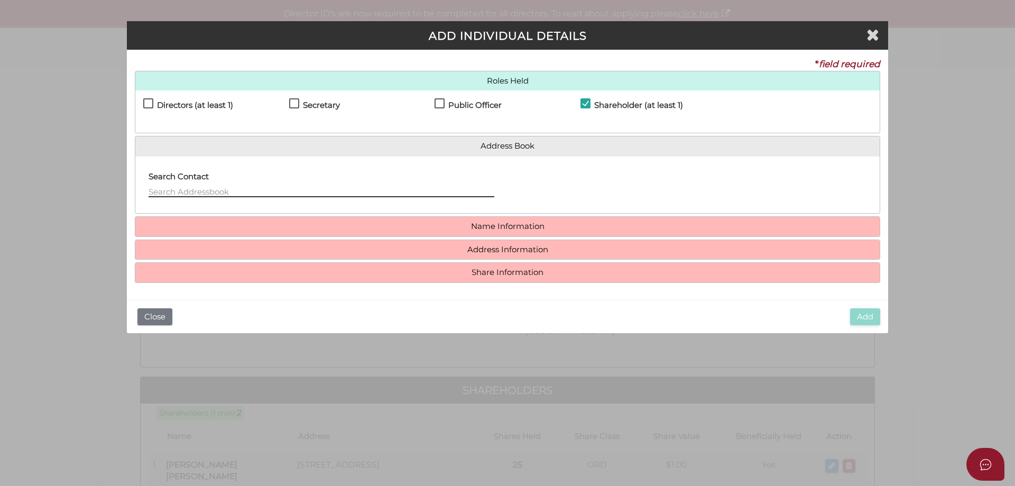
click at [193, 190] on input "text" at bounding box center [321, 191] width 346 height 12
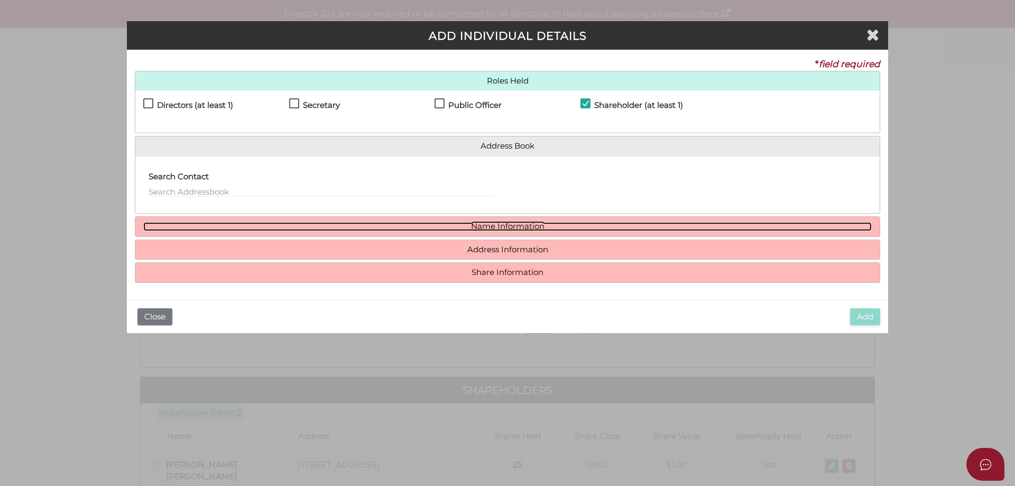
click at [495, 227] on link "Name Information" at bounding box center [507, 226] width 728 height 9
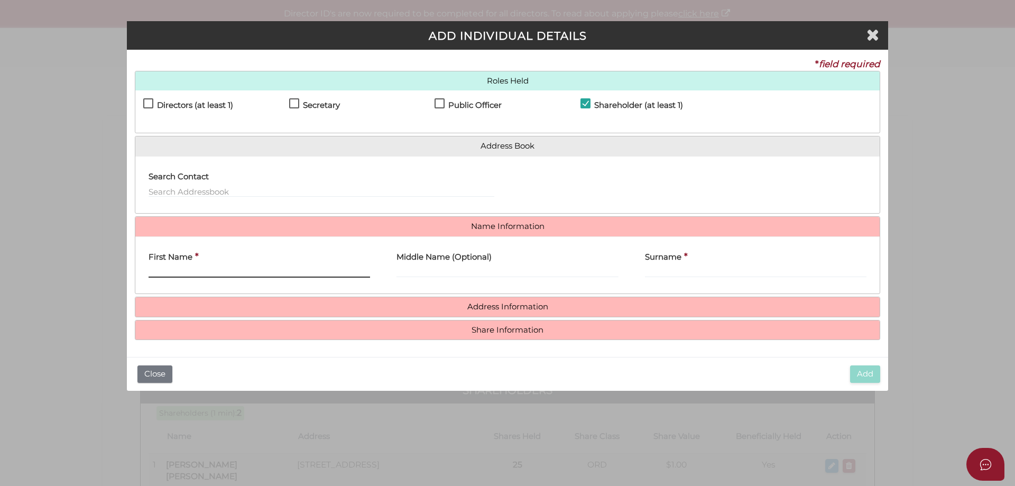
click at [204, 269] on input "First Name" at bounding box center [258, 272] width 221 height 12
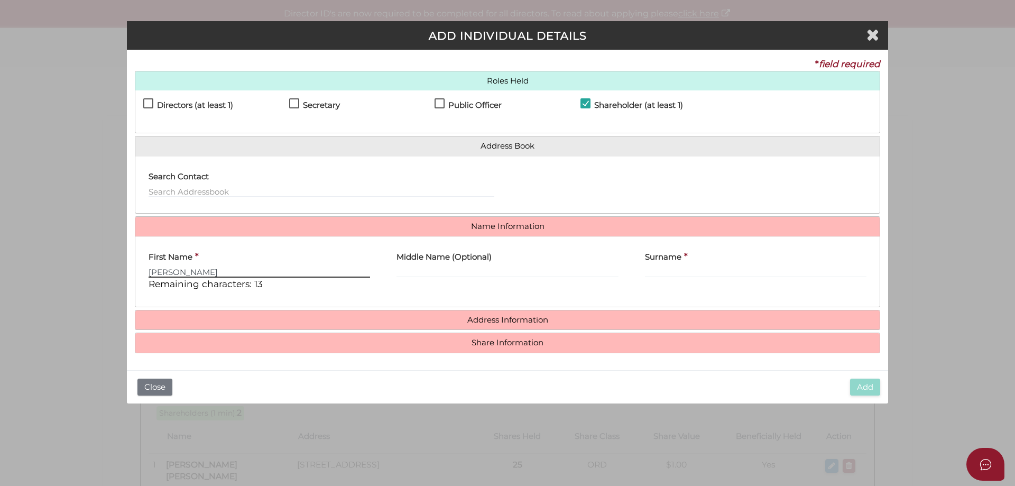
type input "William"
click at [411, 269] on input "Middle Name (Optional)" at bounding box center [506, 272] width 221 height 12
type input "Lawrence"
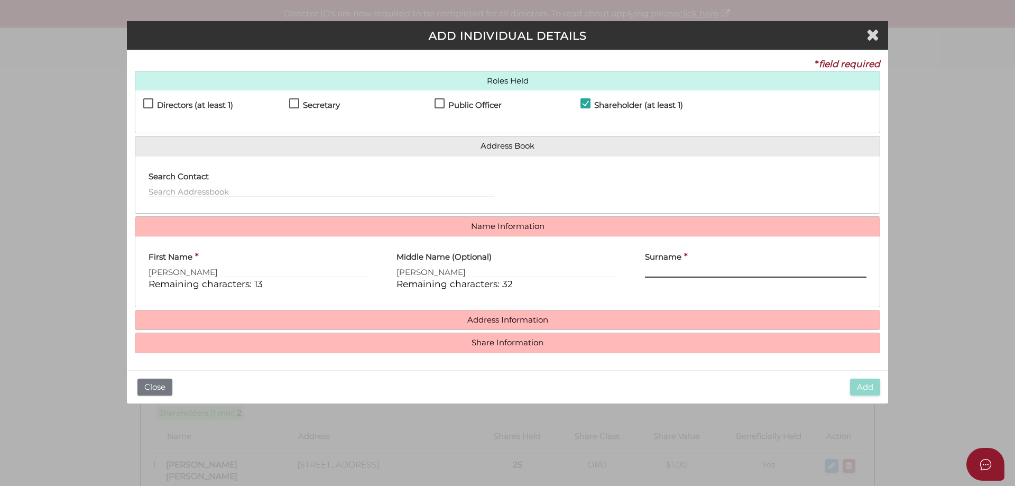
click at [671, 271] on input "Surname" at bounding box center [755, 272] width 221 height 12
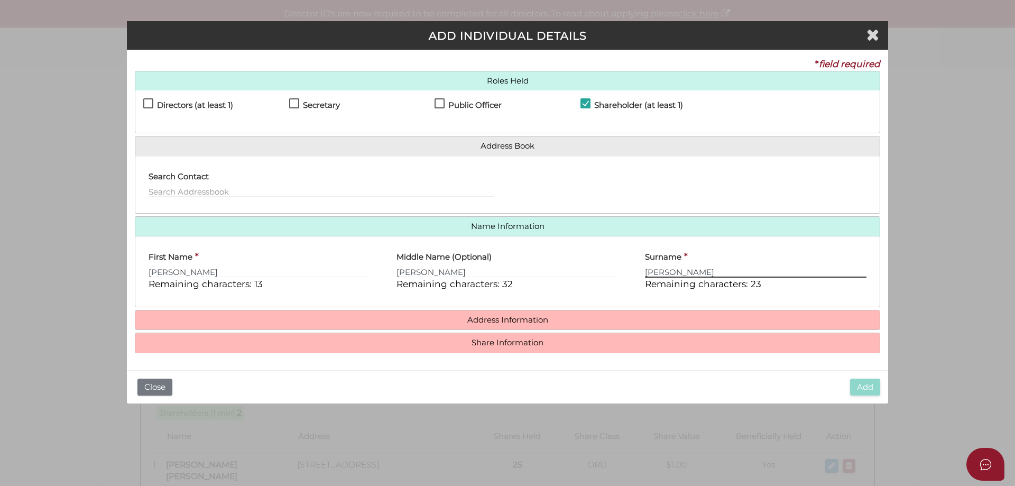
type input "Purcell"
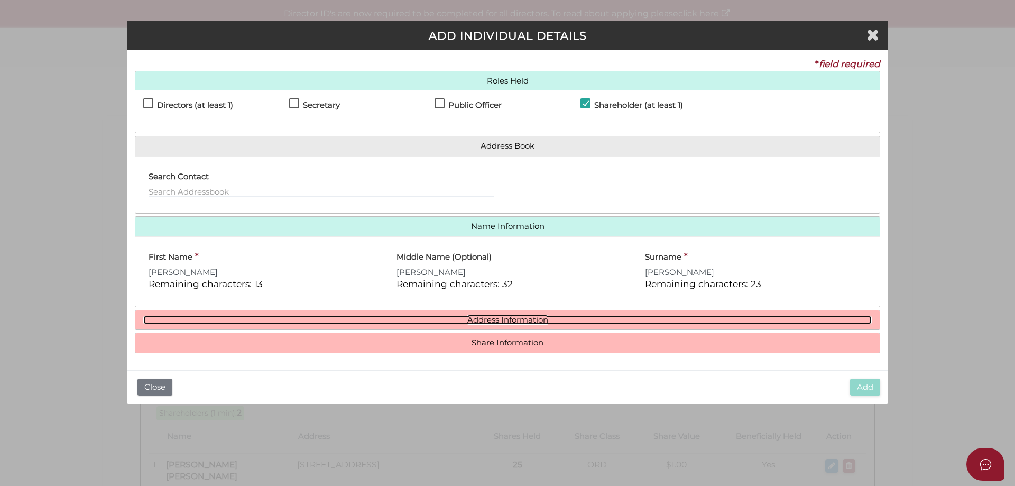
click at [529, 322] on link "Address Information" at bounding box center [507, 319] width 728 height 9
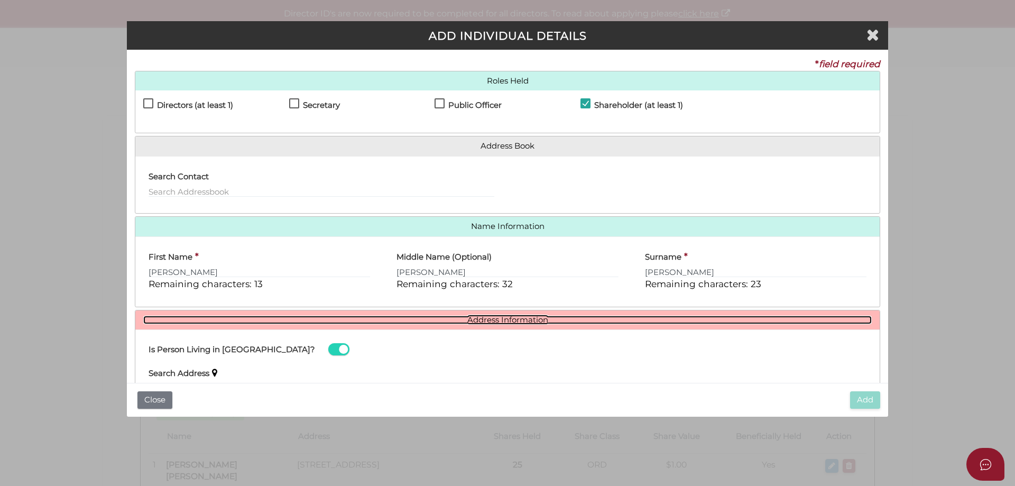
scroll to position [150, 0]
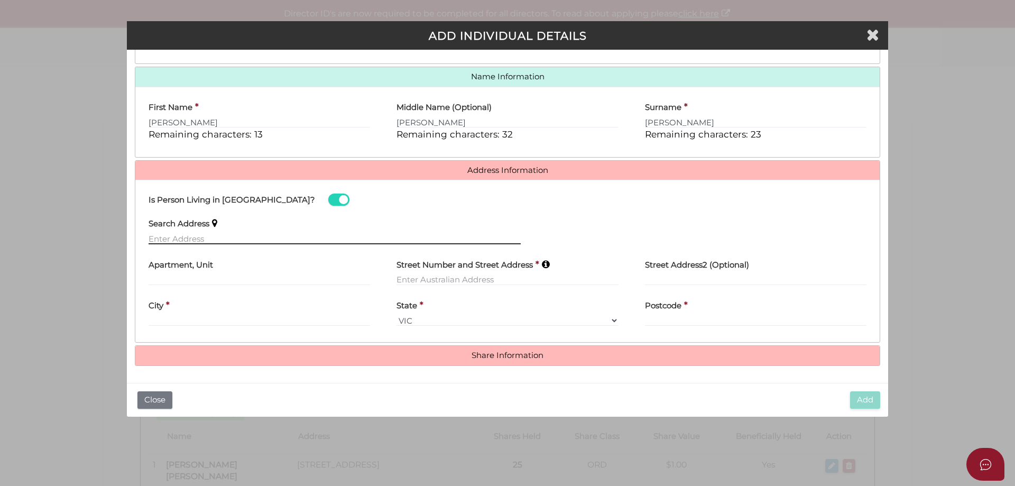
click at [169, 238] on input "text" at bounding box center [334, 238] width 372 height 12
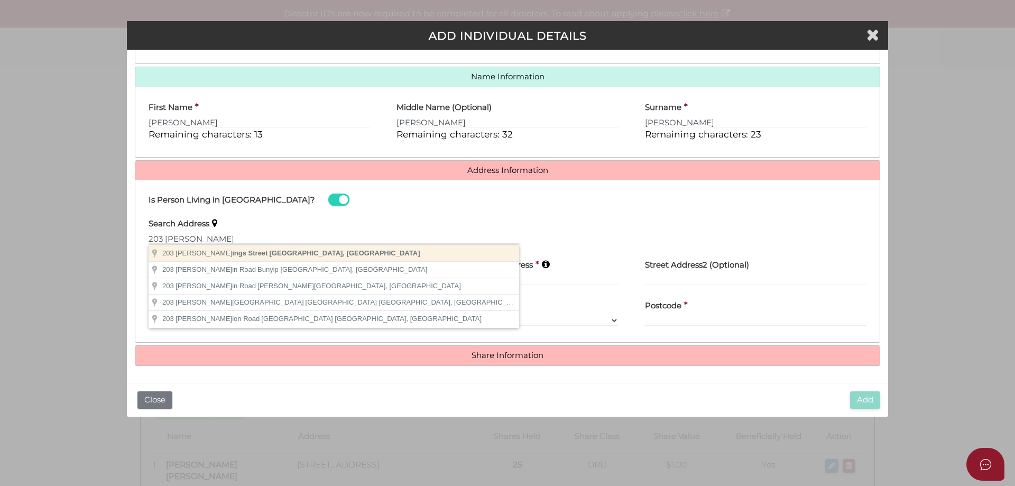
type input "[STREET_ADDRESS]"
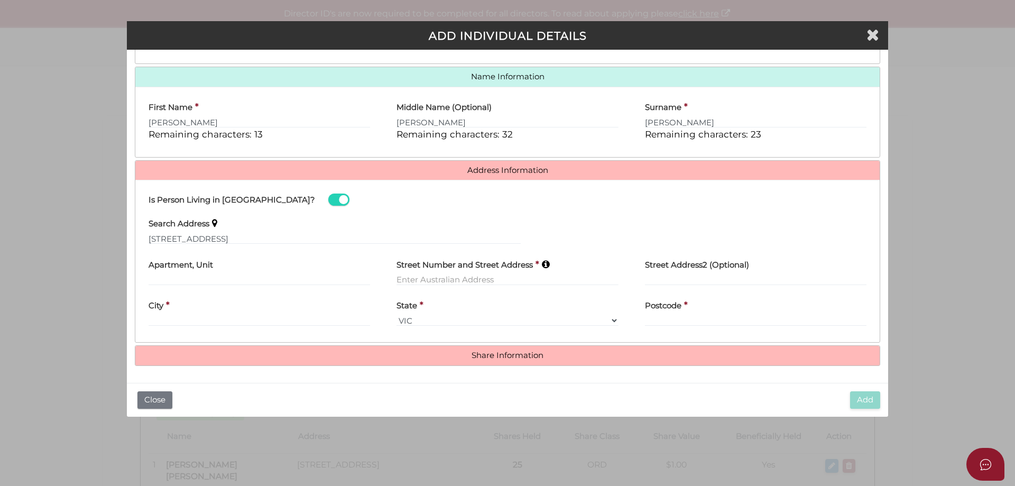
type input "[STREET_ADDRESS]"
type input "[GEOGRAPHIC_DATA]"
select select "VIC"
type input "3070"
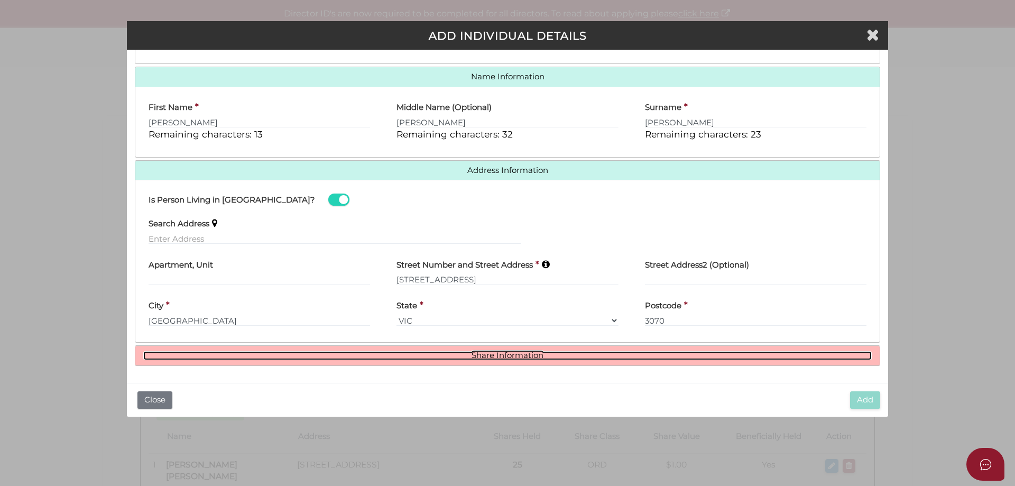
click at [526, 357] on link "Share Information" at bounding box center [507, 355] width 728 height 9
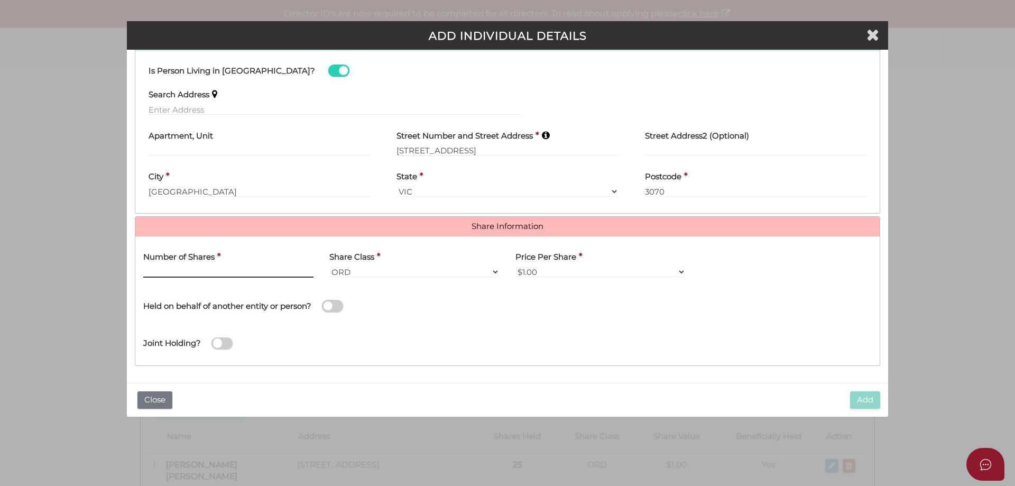
click at [239, 274] on input "text" at bounding box center [228, 272] width 170 height 12
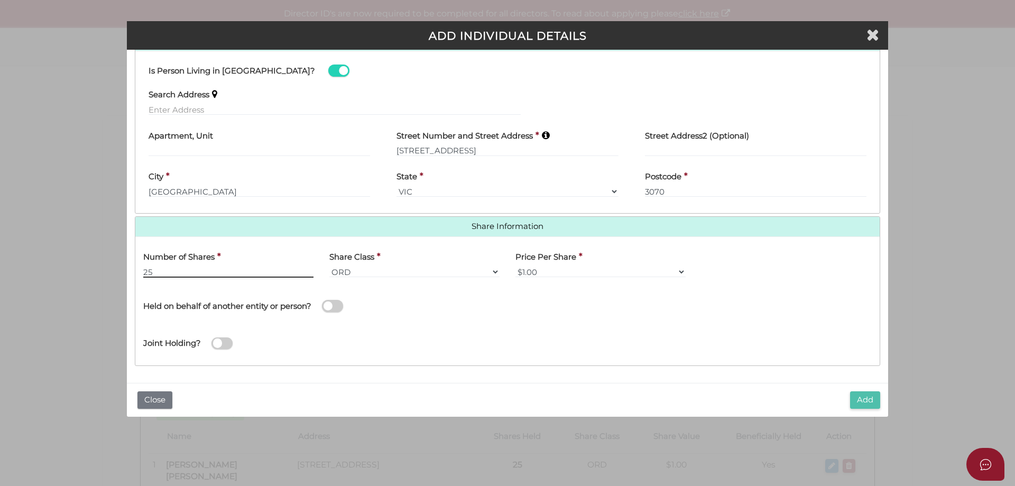
type input "25"
click at [868, 396] on button "Add" at bounding box center [865, 399] width 30 height 17
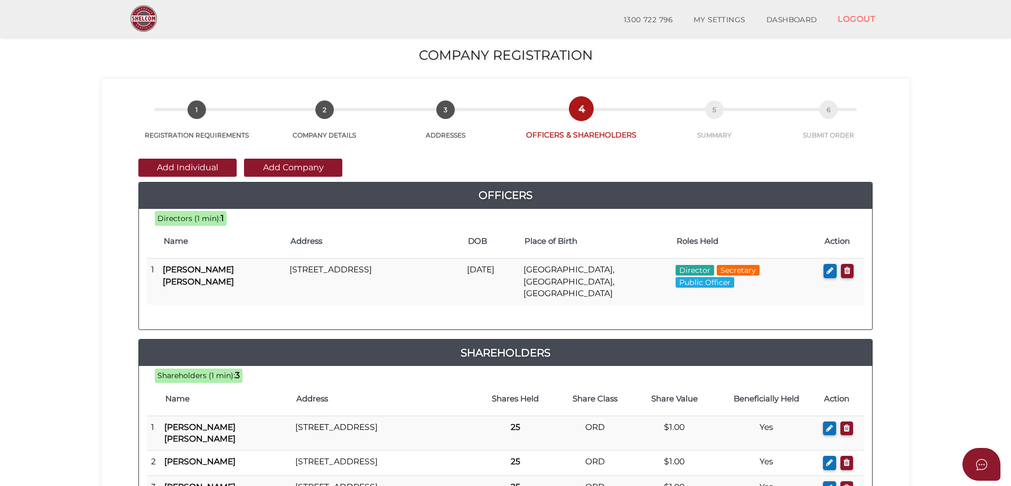
scroll to position [159, 0]
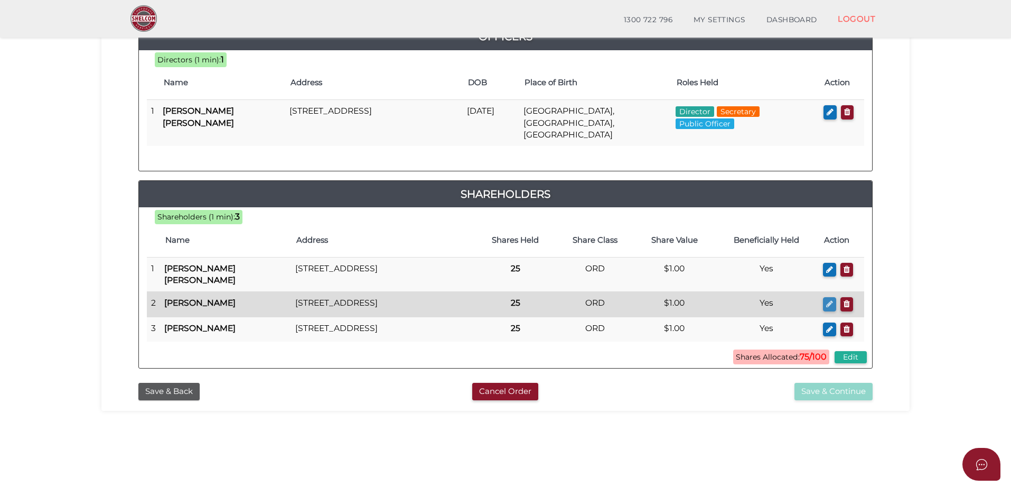
click at [831, 300] on icon "button" at bounding box center [829, 304] width 7 height 8
checkbox input "true"
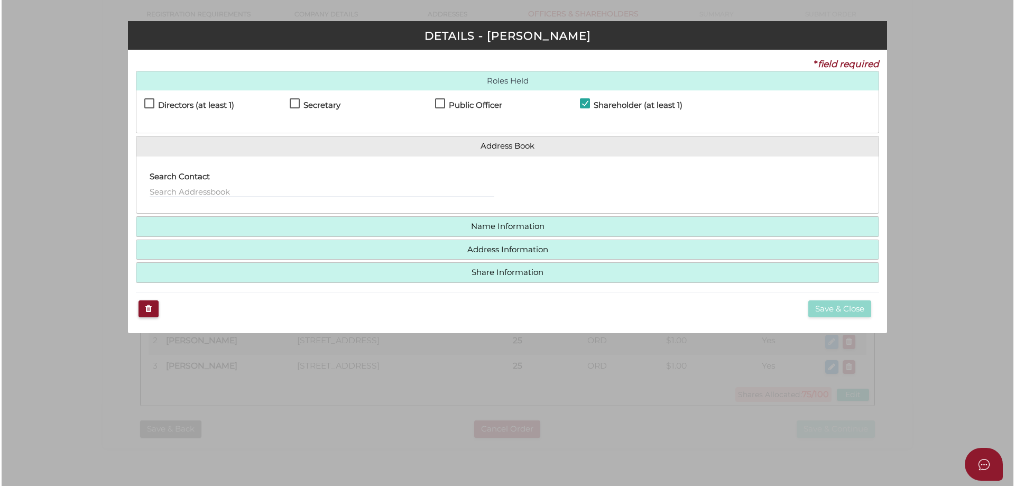
scroll to position [0, 0]
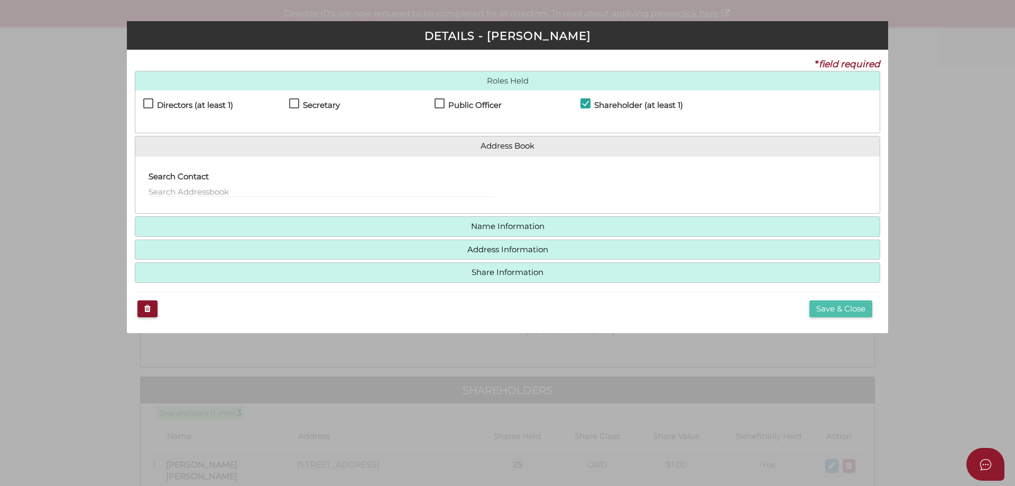
click at [833, 312] on button "Save & Close" at bounding box center [840, 308] width 63 height 17
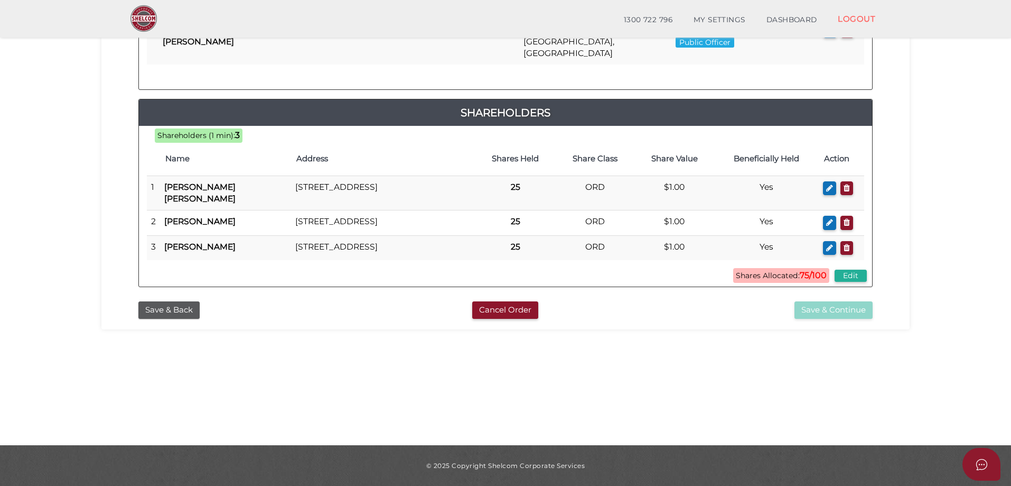
scroll to position [29, 0]
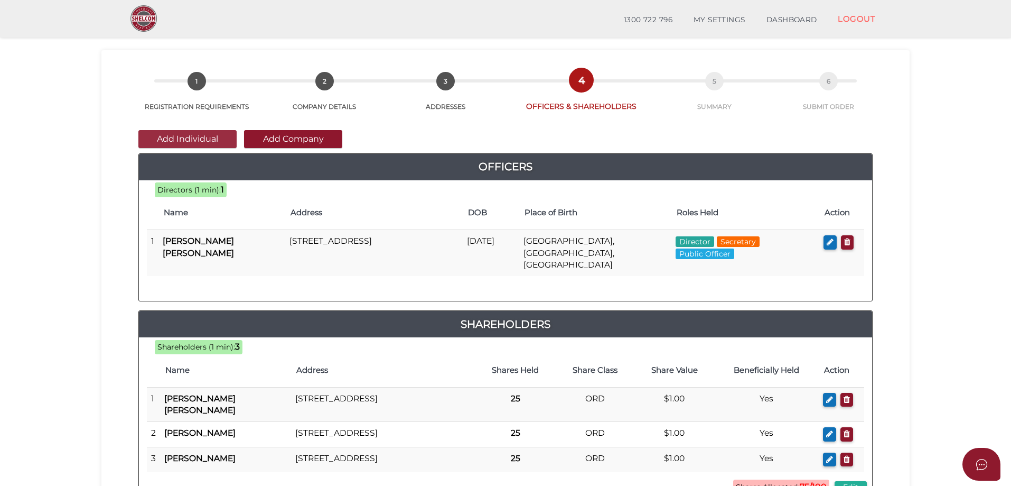
click at [200, 136] on button "Add Individual" at bounding box center [187, 139] width 98 height 18
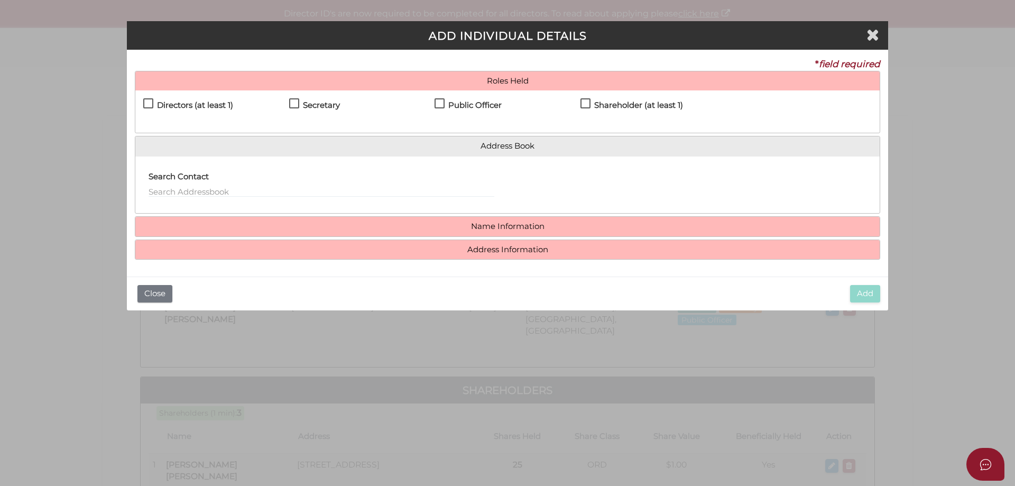
click at [589, 101] on label "Shareholder (at least 1)" at bounding box center [631, 107] width 103 height 13
checkbox input "true"
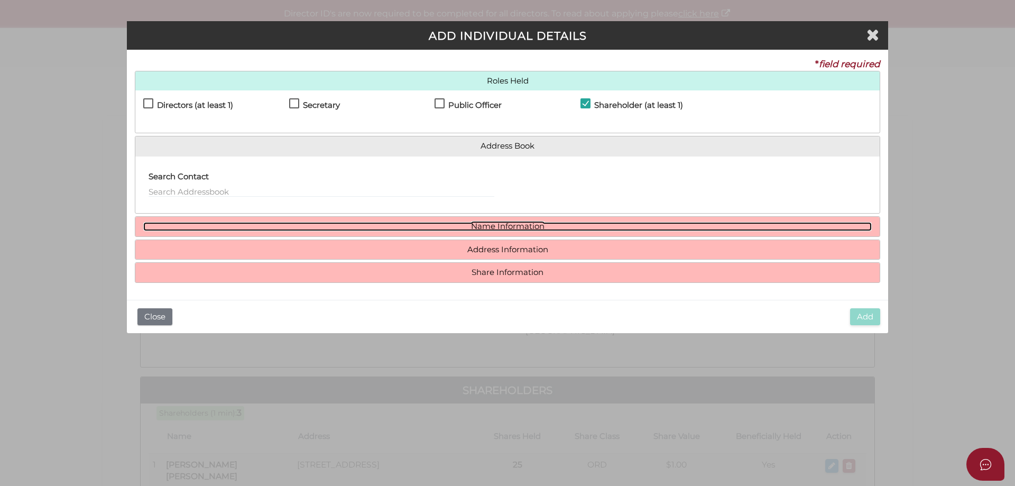
click at [497, 228] on link "Name Information" at bounding box center [507, 226] width 728 height 9
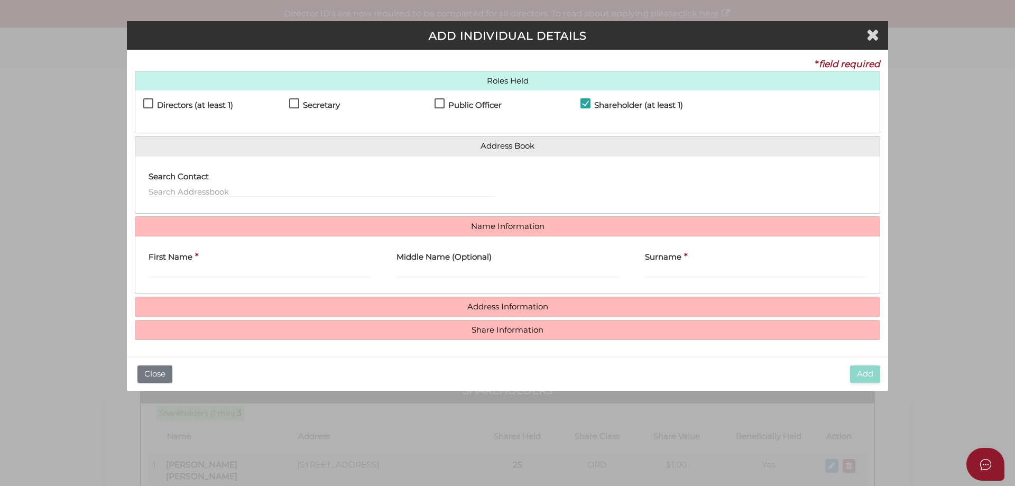
click at [259, 262] on div "First Name *" at bounding box center [258, 261] width 221 height 33
click at [260, 271] on input "First Name" at bounding box center [258, 272] width 221 height 12
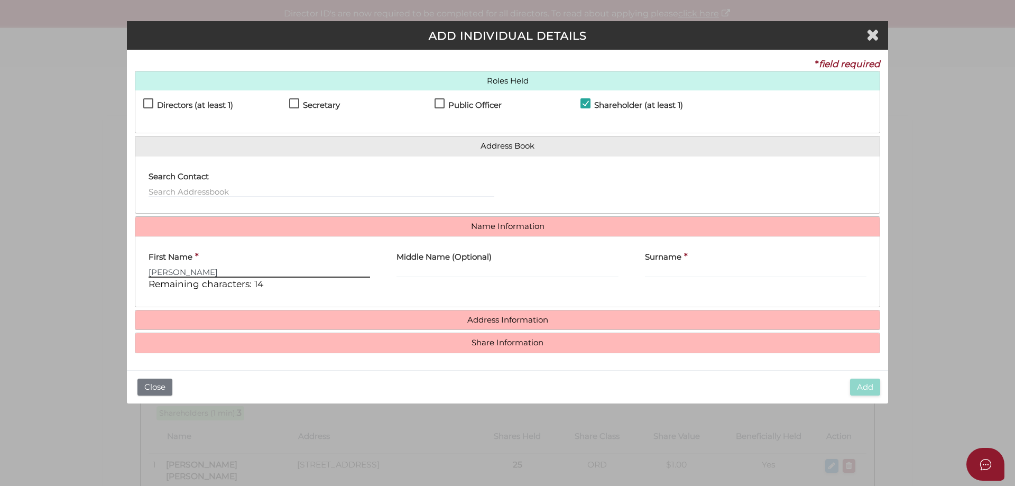
type input "Brigid"
click at [457, 263] on label "Middle Name (Optional)" at bounding box center [443, 256] width 95 height 22
click at [457, 266] on input "Middle Name (Optional)" at bounding box center [506, 272] width 221 height 12
type input "Jane"
click at [672, 264] on label "Surname" at bounding box center [663, 256] width 36 height 22
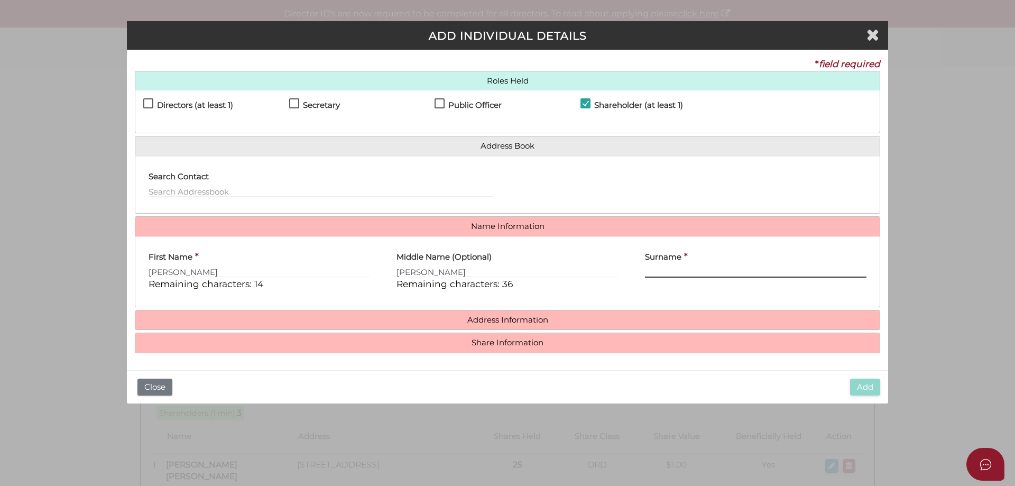
click at [672, 266] on input "Surname" at bounding box center [755, 272] width 221 height 12
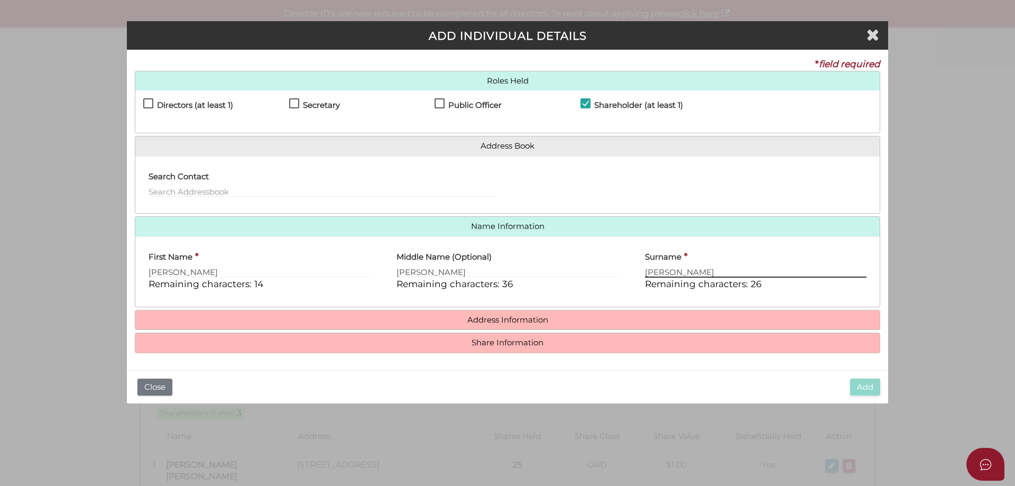
type input "Dodd"
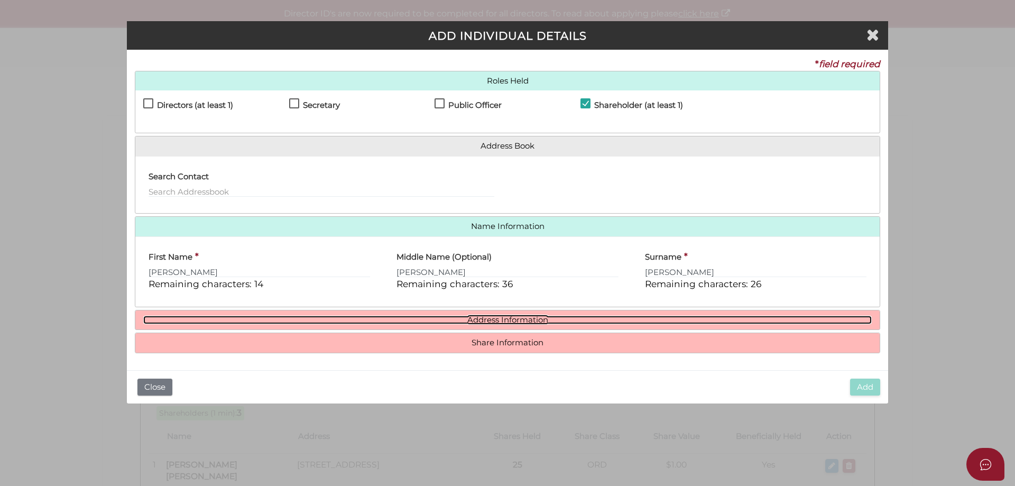
click at [518, 322] on link "Address Information" at bounding box center [507, 319] width 728 height 9
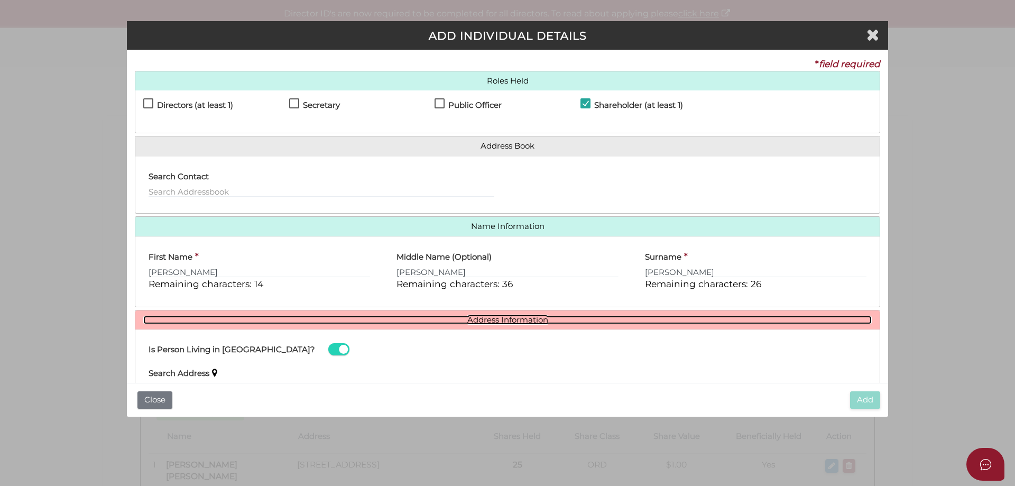
scroll to position [53, 0]
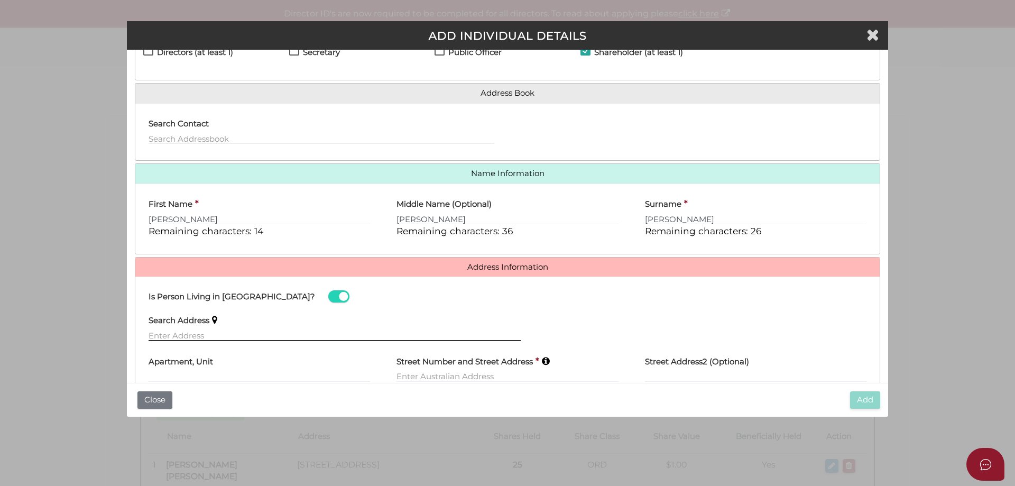
click at [184, 333] on input "text" at bounding box center [334, 335] width 372 height 12
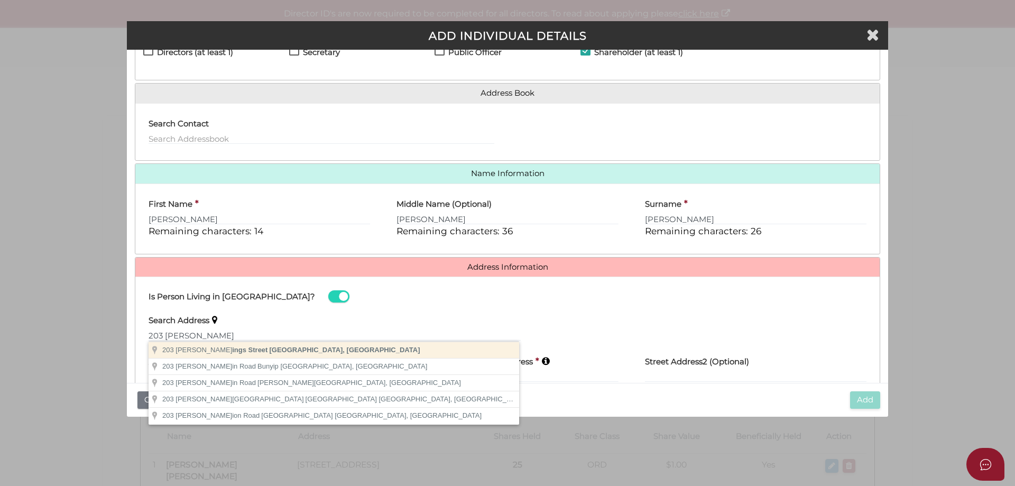
type input "203 Bastings Street, Northcote VIC, Australia"
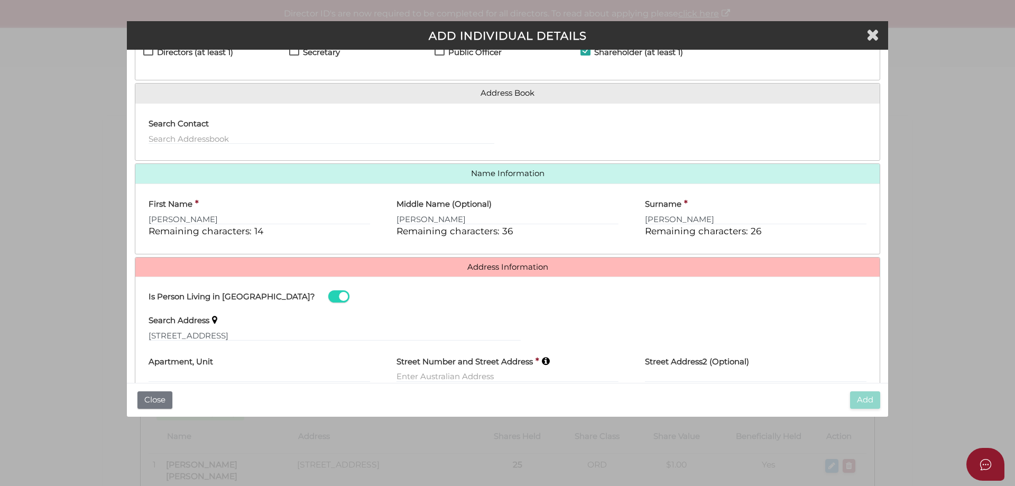
type input "203 Bastings Street"
type input "Northcote"
select select "VIC"
type input "3070"
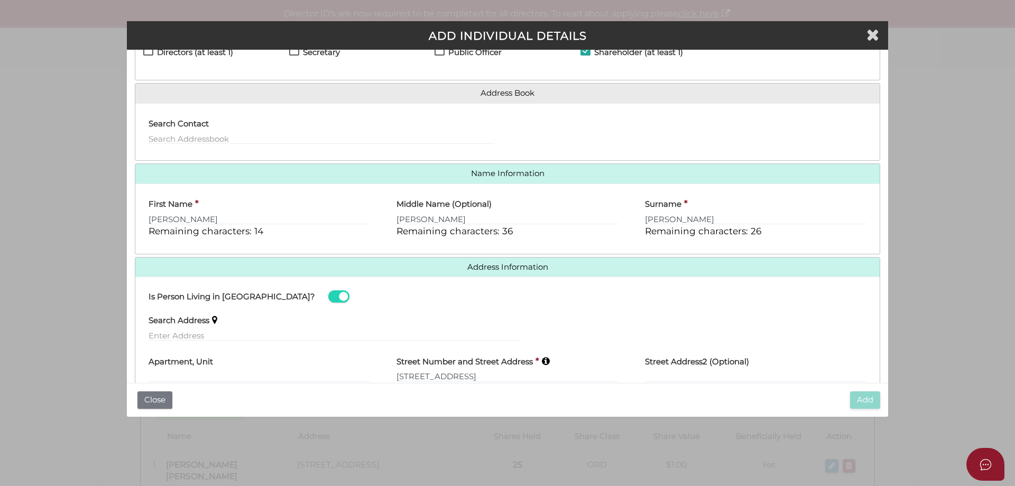
scroll to position [150, 0]
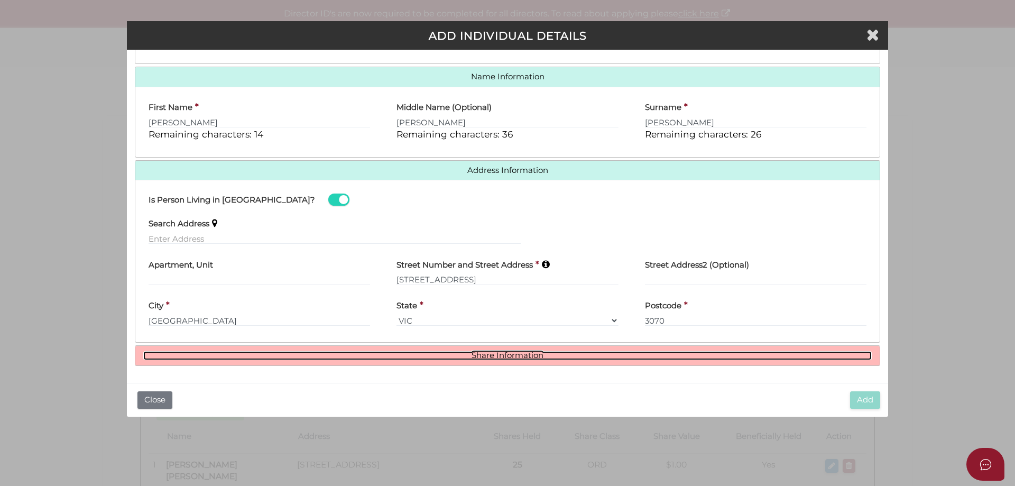
click at [505, 356] on link "Share Information" at bounding box center [507, 355] width 728 height 9
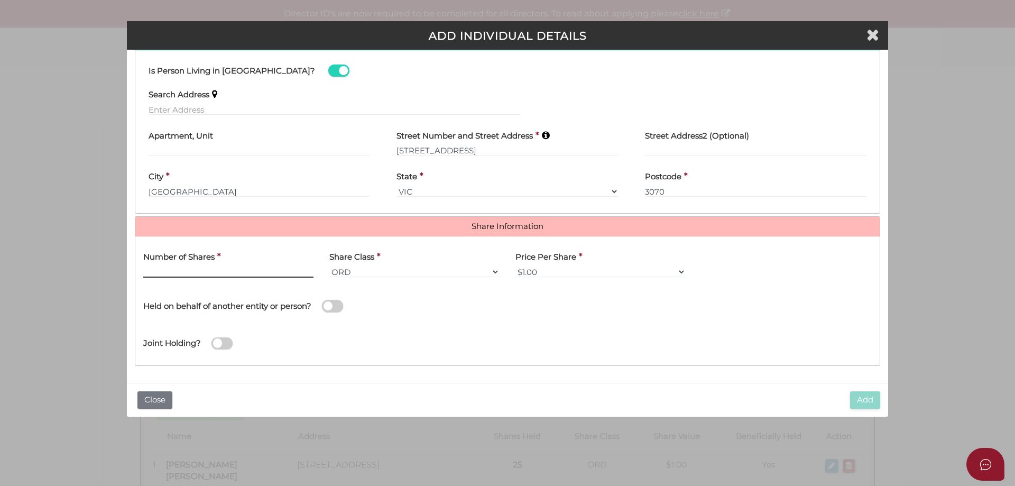
click at [209, 269] on input "text" at bounding box center [228, 272] width 170 height 12
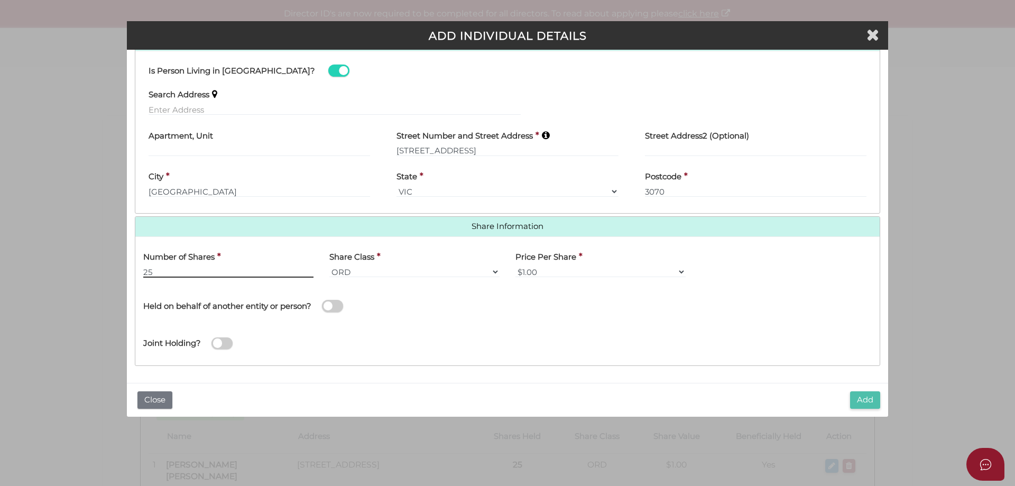
type input "25"
click at [858, 398] on button "Add" at bounding box center [865, 399] width 30 height 17
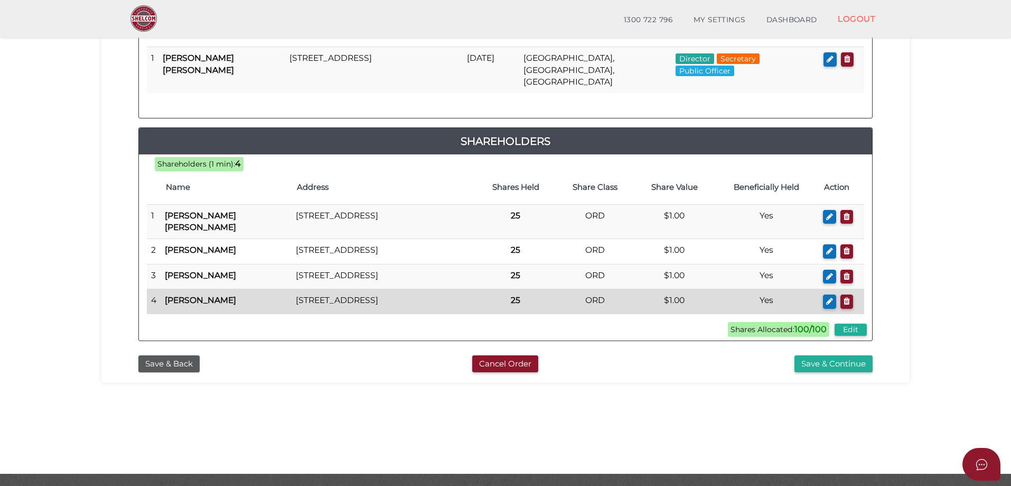
scroll to position [240, 0]
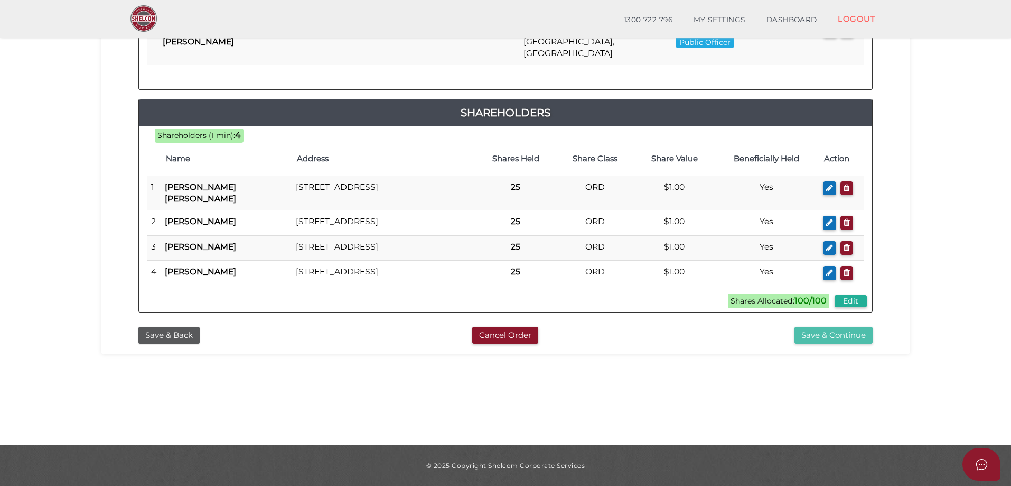
click at [834, 344] on button "Save & Continue" at bounding box center [834, 335] width 78 height 17
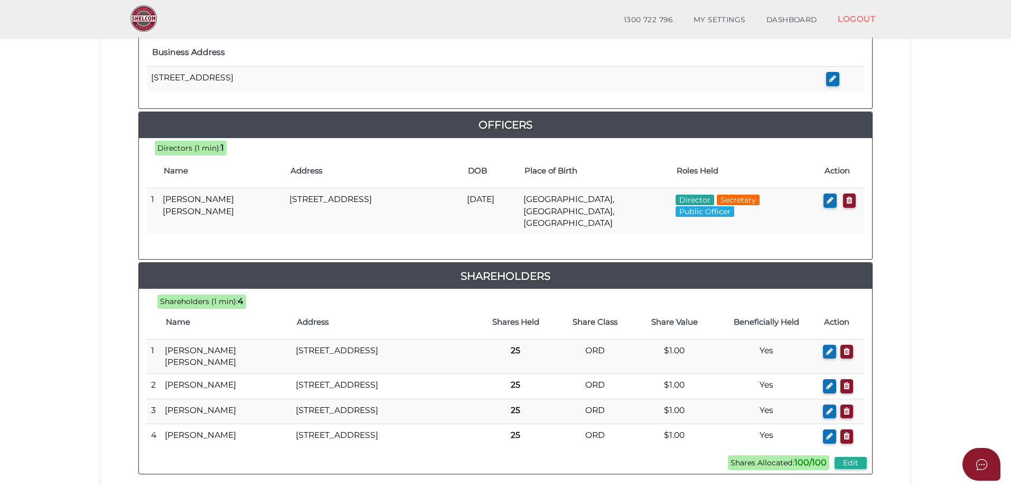
scroll to position [528, 0]
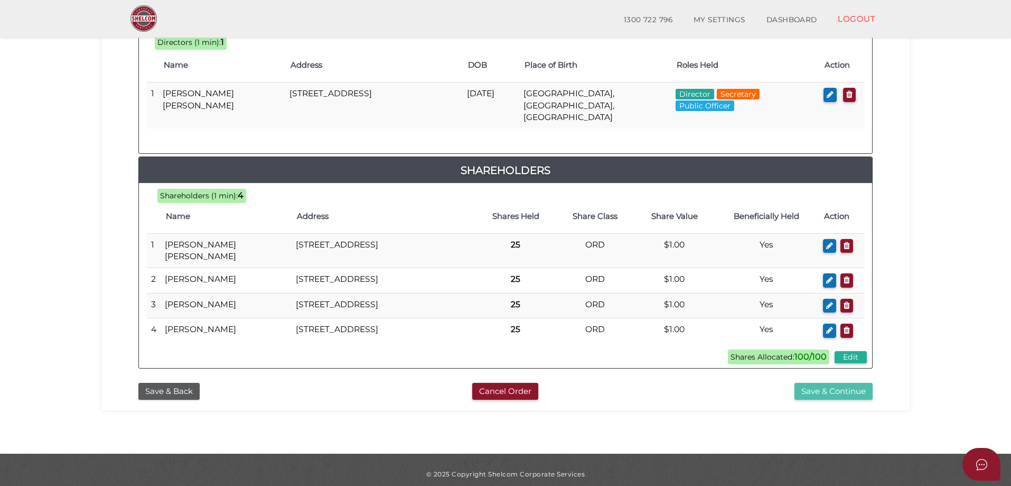
click at [834, 400] on button "Save & Continue" at bounding box center [834, 391] width 78 height 17
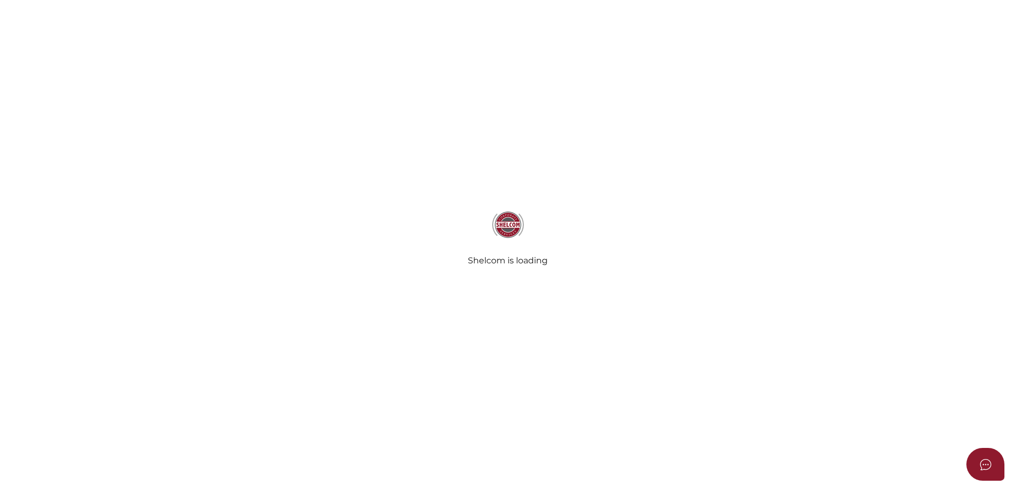
select select "Comb Binding"
radio input "true"
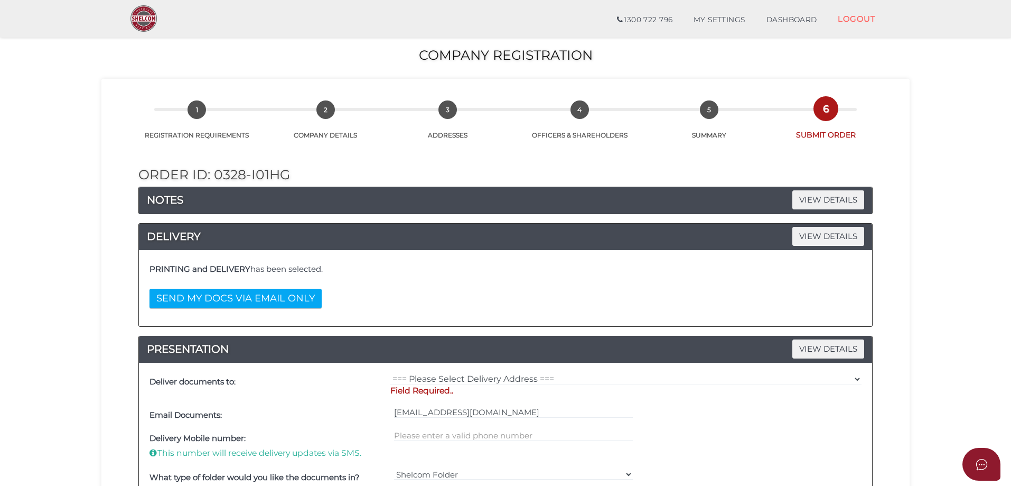
scroll to position [106, 0]
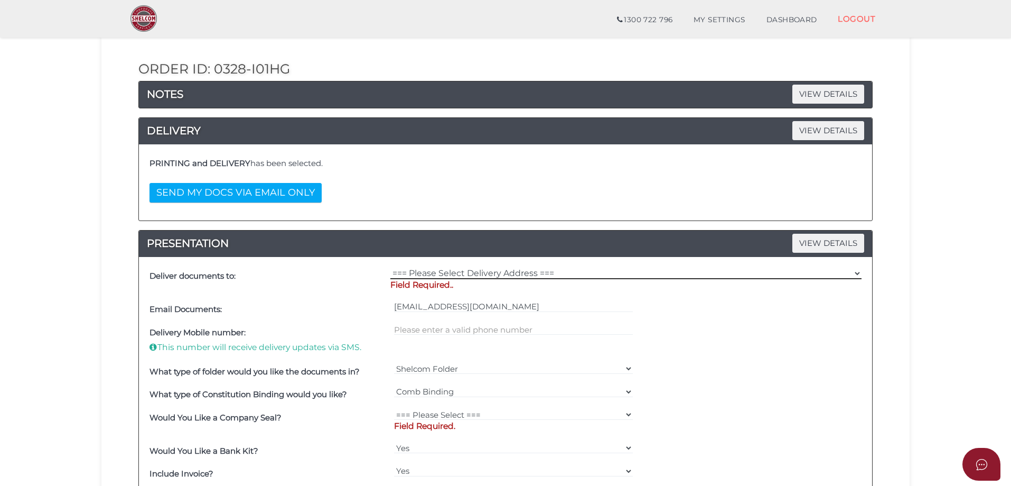
click at [439, 272] on select "=== Please Select Delivery Address === (User Address - [PERSON_NAME]) [STREET_A…" at bounding box center [625, 273] width 471 height 12
select select "0"
click at [390, 267] on select "=== Please Select Delivery Address === (User Address - [PERSON_NAME]) [STREET_A…" at bounding box center [625, 273] width 471 height 12
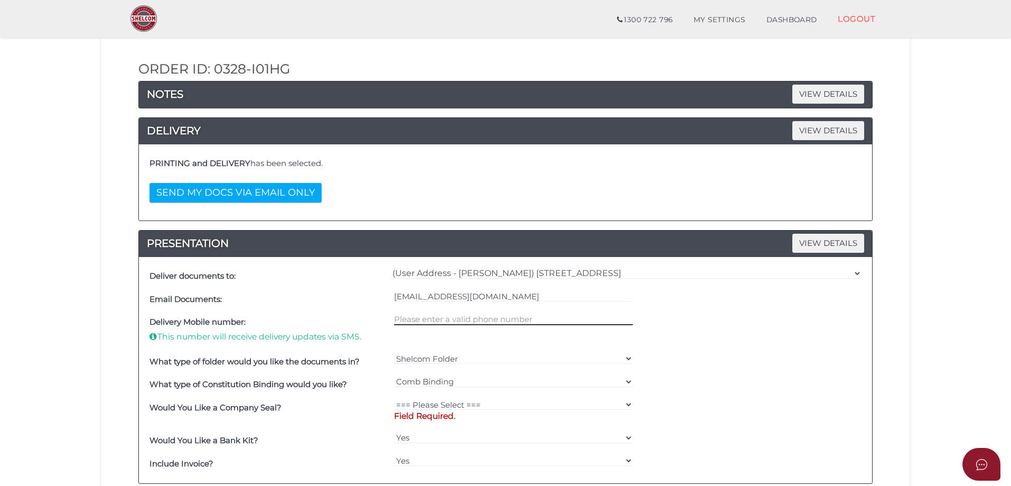
click at [418, 314] on input "text" at bounding box center [513, 319] width 239 height 12
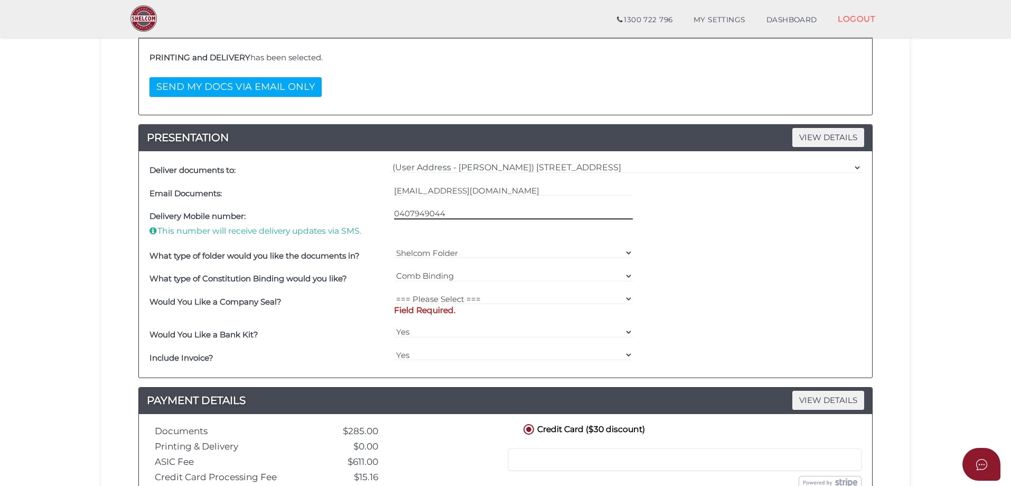
scroll to position [264, 0]
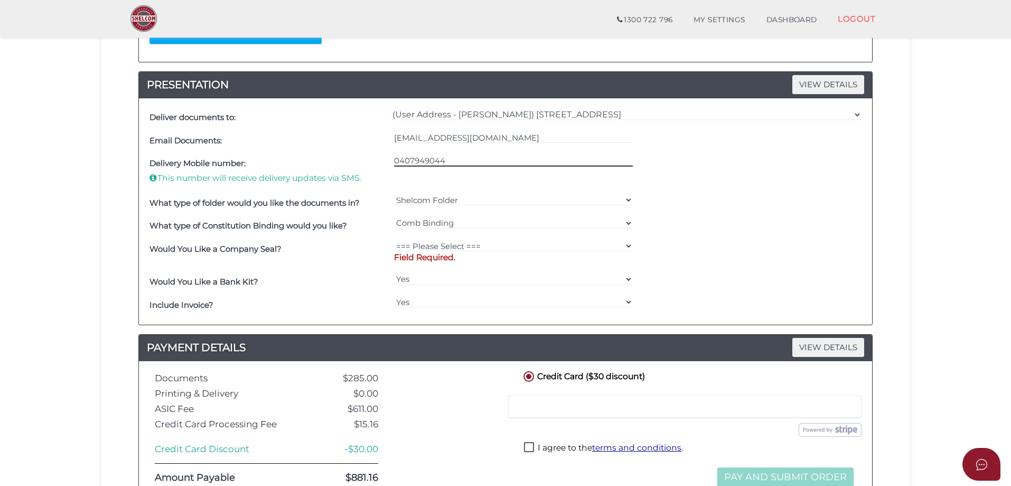
type input "0407949044"
click at [423, 247] on select "=== Please Select === Fold Seal $50 No Seal" at bounding box center [513, 246] width 239 height 12
select select "0"
click at [394, 240] on select "=== Please Select === Fold Seal $50 No Seal" at bounding box center [513, 246] width 239 height 12
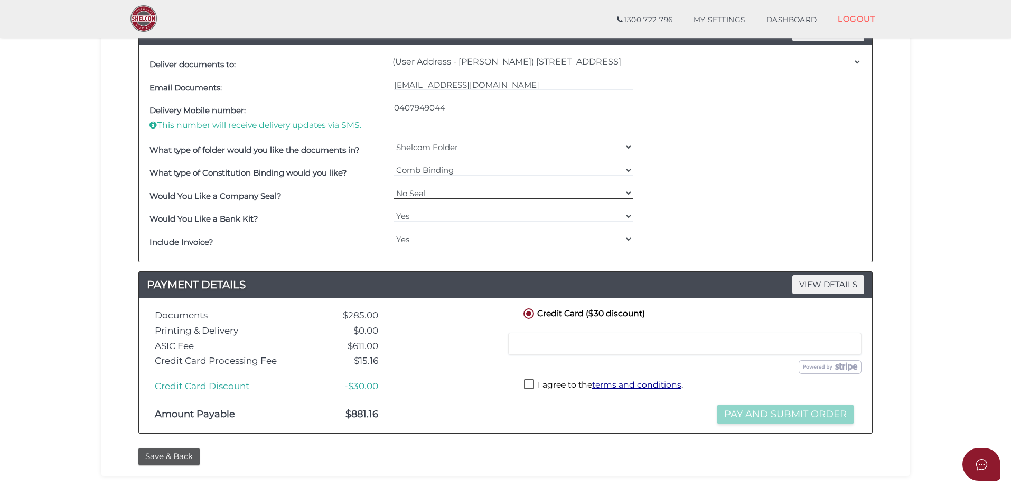
scroll to position [390, 0]
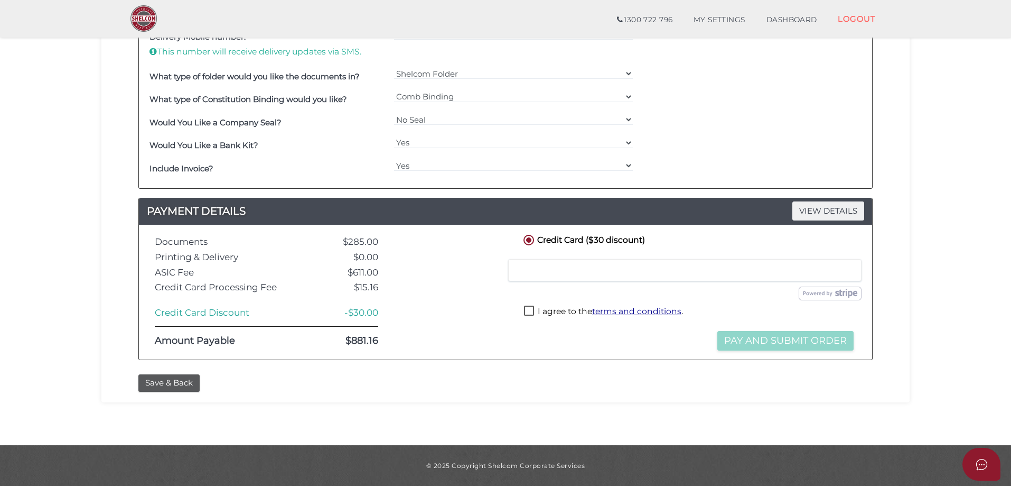
click at [526, 310] on label "I agree to the terms and conditions ." at bounding box center [603, 311] width 159 height 13
checkbox input "true"
click at [788, 339] on button "Pay and Submit Order" at bounding box center [786, 341] width 136 height 20
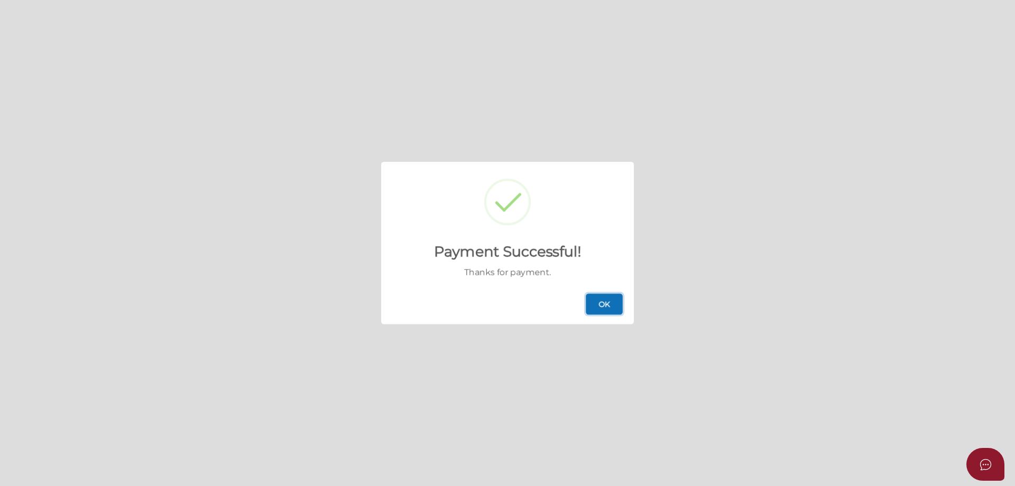
click at [599, 306] on button "OK" at bounding box center [603, 303] width 37 height 21
